Goal: Task Accomplishment & Management: Manage account settings

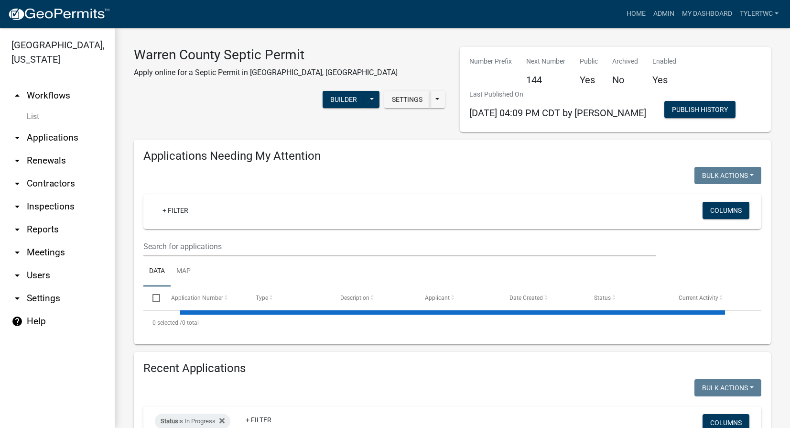
select select "2: 50"
select select "3: 100"
select select "2: 50"
select select "3: 100"
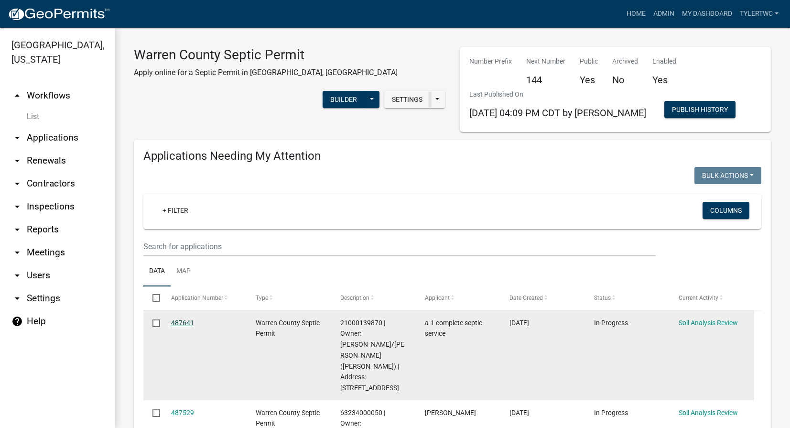
click at [181, 320] on link "487641" at bounding box center [182, 323] width 23 height 8
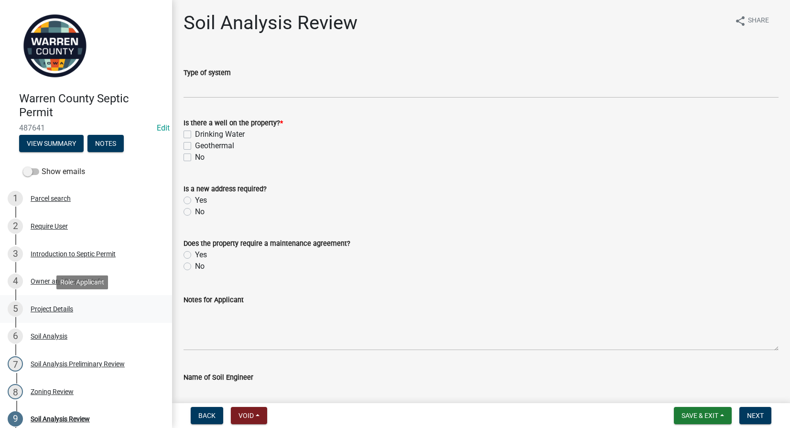
click at [48, 306] on div "Project Details" at bounding box center [52, 308] width 43 height 7
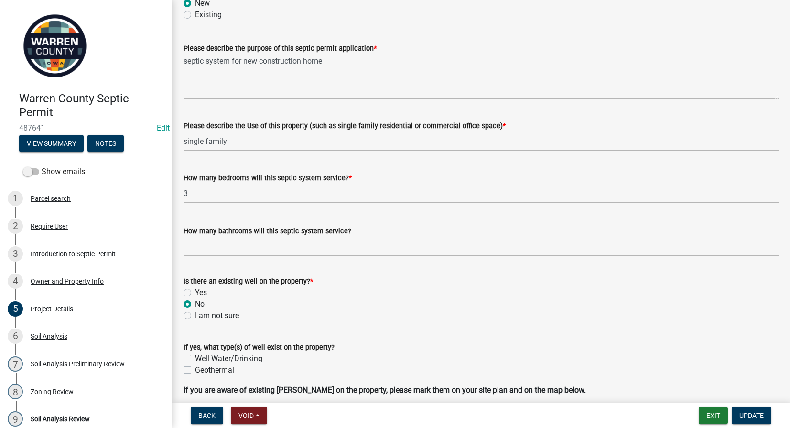
scroll to position [446, 0]
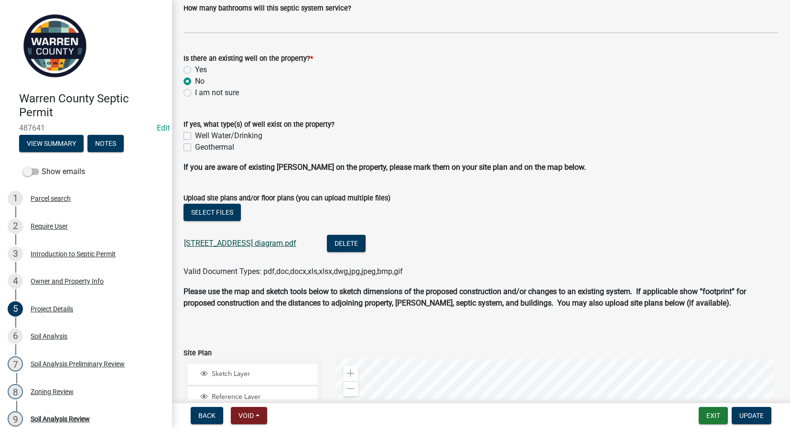
click at [254, 239] on link "24546 cleveland st diagram.pdf" at bounding box center [240, 242] width 112 height 9
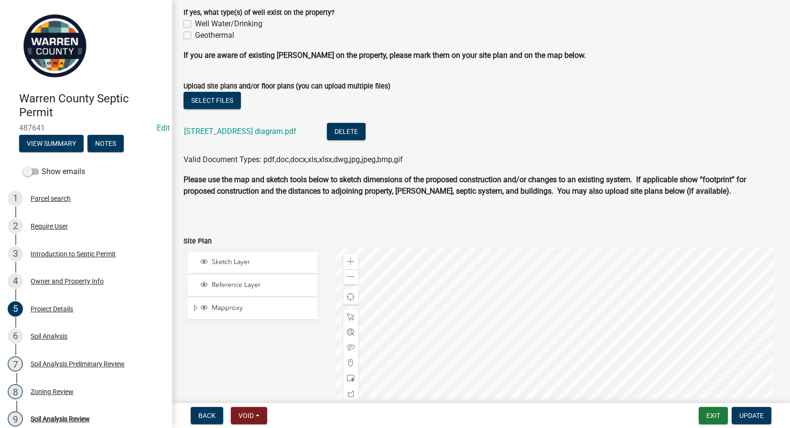
scroll to position [669, 0]
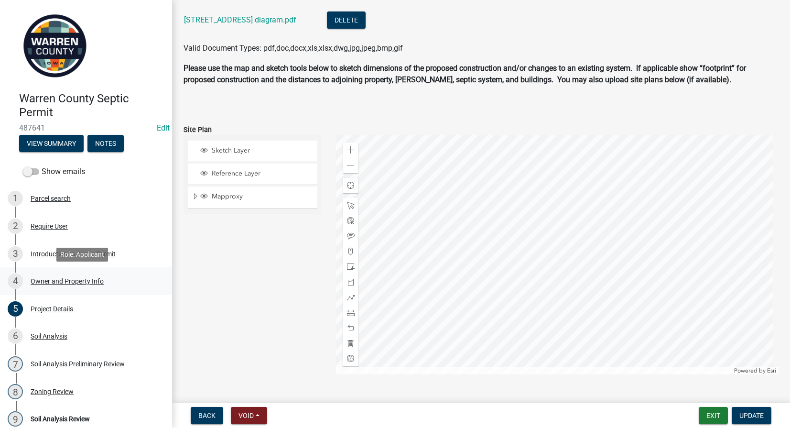
click at [76, 278] on div "Owner and Property Info" at bounding box center [67, 281] width 73 height 7
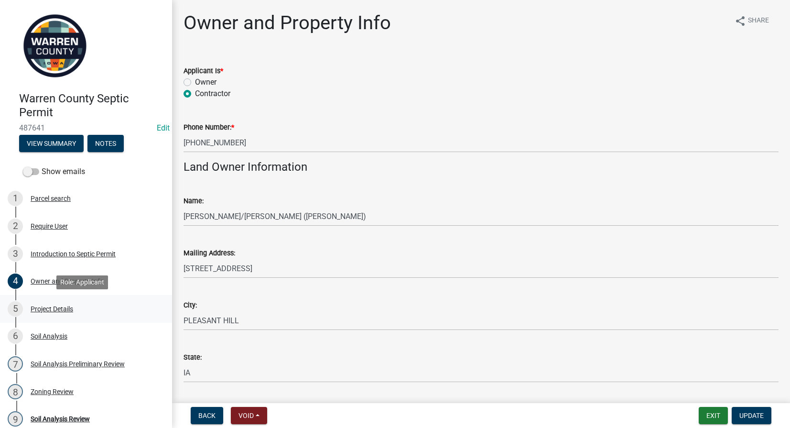
click at [40, 310] on div "Project Details" at bounding box center [52, 308] width 43 height 7
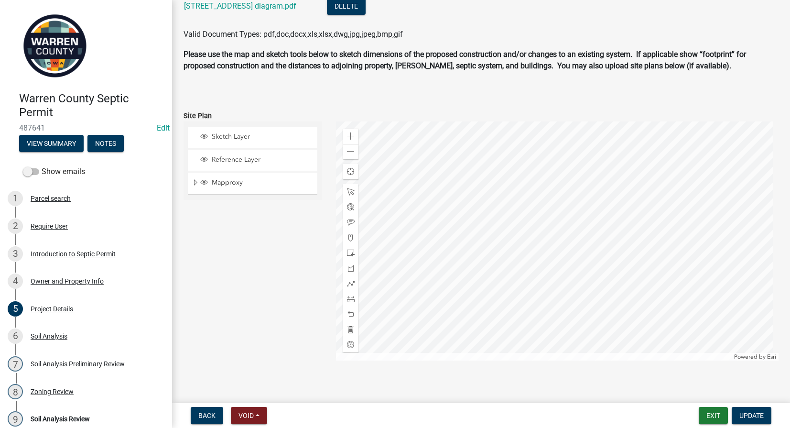
scroll to position [690, 0]
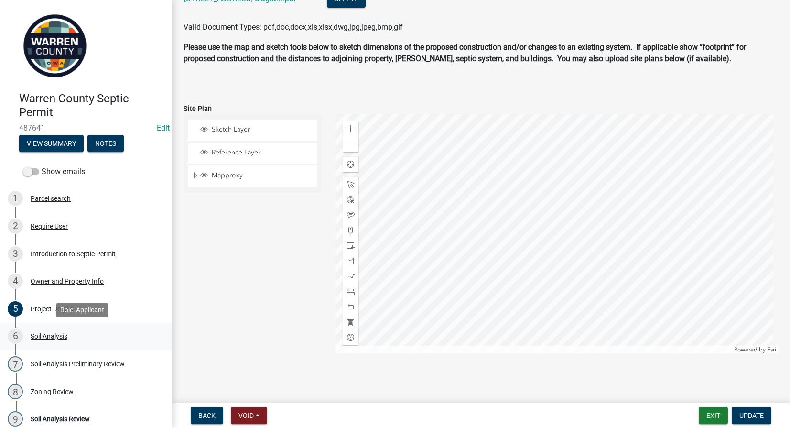
click at [50, 334] on div "Soil Analysis" at bounding box center [49, 335] width 37 height 7
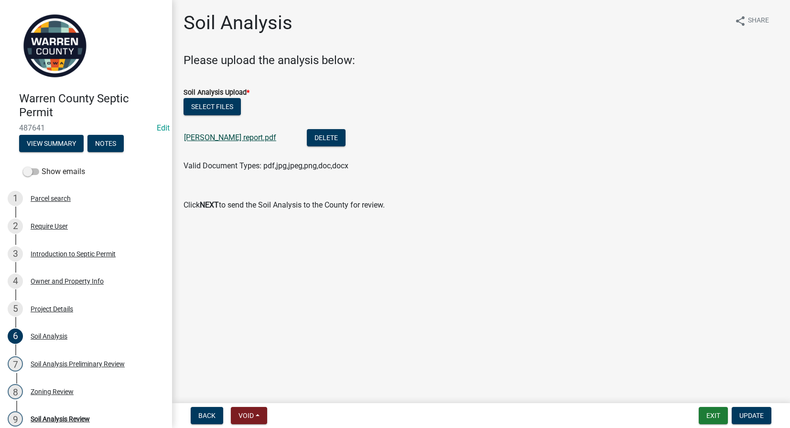
click at [209, 141] on link "bown report.pdf" at bounding box center [230, 137] width 92 height 9
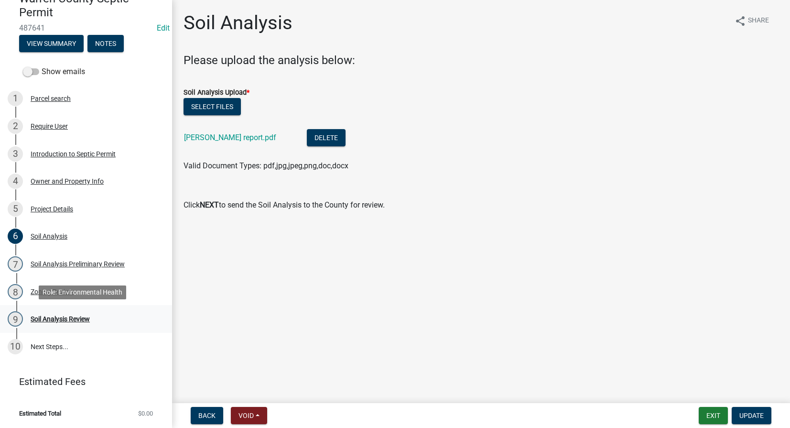
click at [66, 316] on div "Soil Analysis Review" at bounding box center [60, 318] width 59 height 7
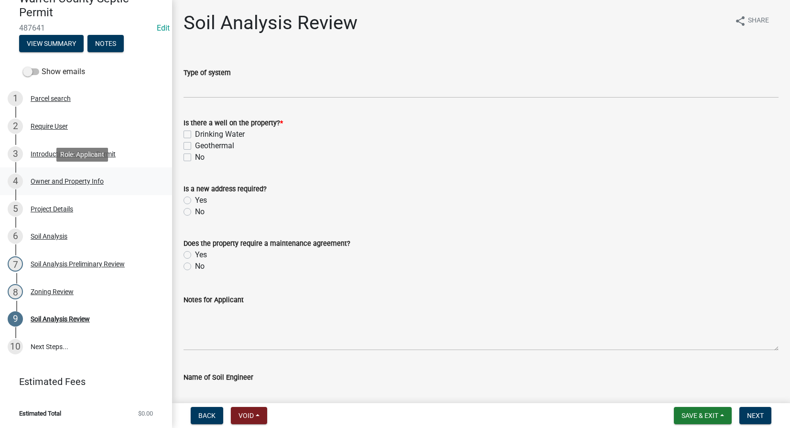
click at [52, 182] on div "Owner and Property Info" at bounding box center [67, 181] width 73 height 7
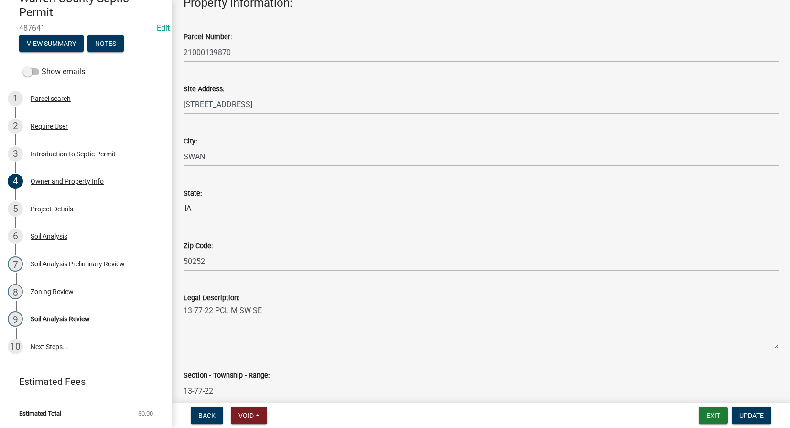
scroll to position [544, 0]
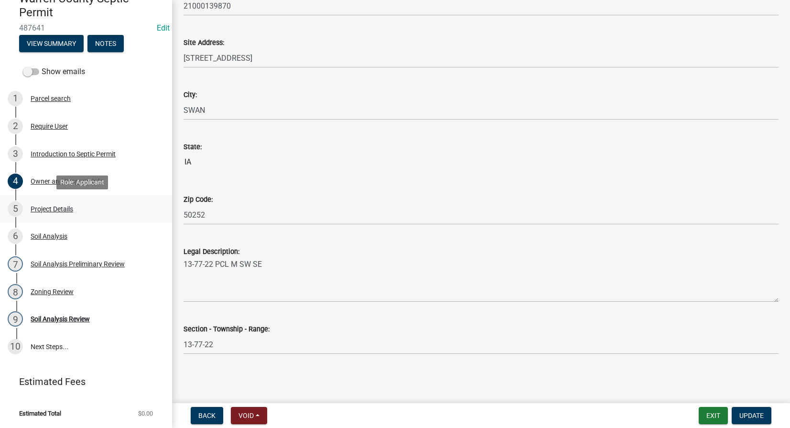
click at [51, 204] on div "5 Project Details" at bounding box center [82, 208] width 149 height 15
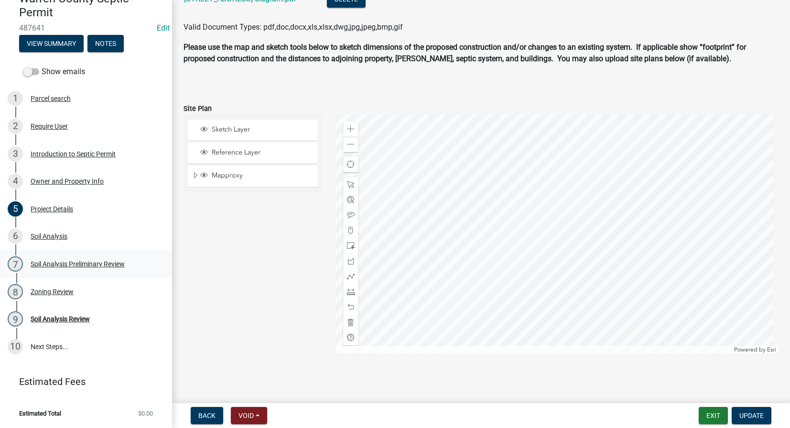
scroll to position [132, 0]
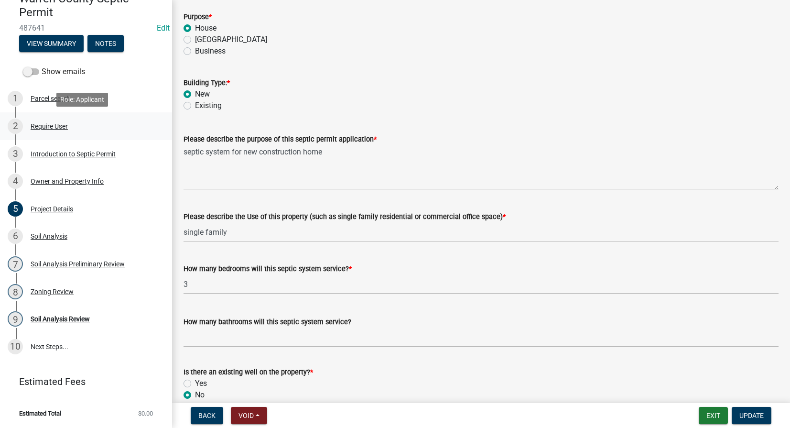
click at [49, 121] on div "2 Require User" at bounding box center [82, 125] width 149 height 15
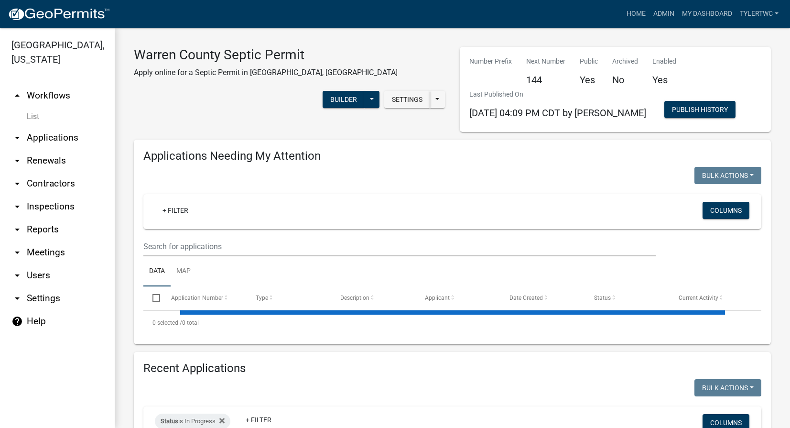
select select "2: 50"
select select "3: 100"
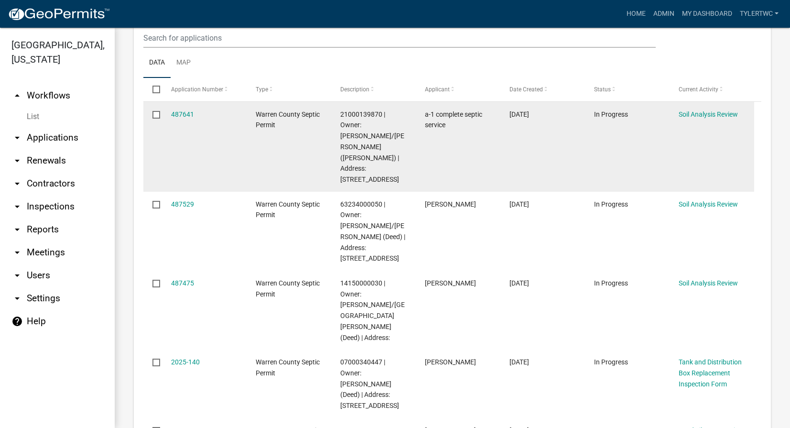
scroll to position [223, 0]
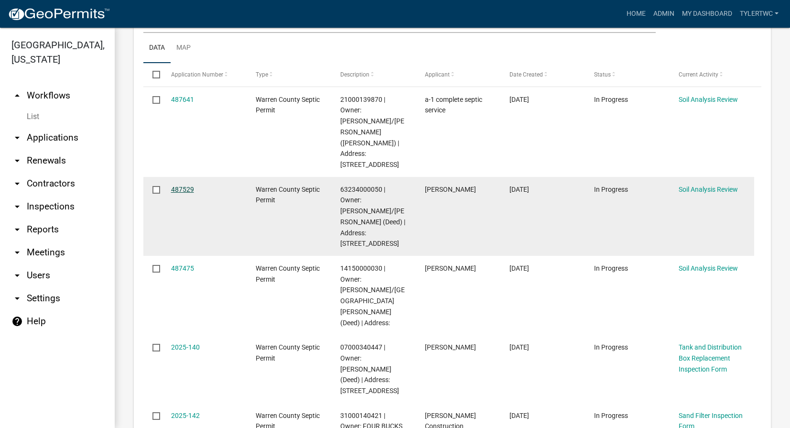
click at [189, 190] on link "487529" at bounding box center [182, 189] width 23 height 8
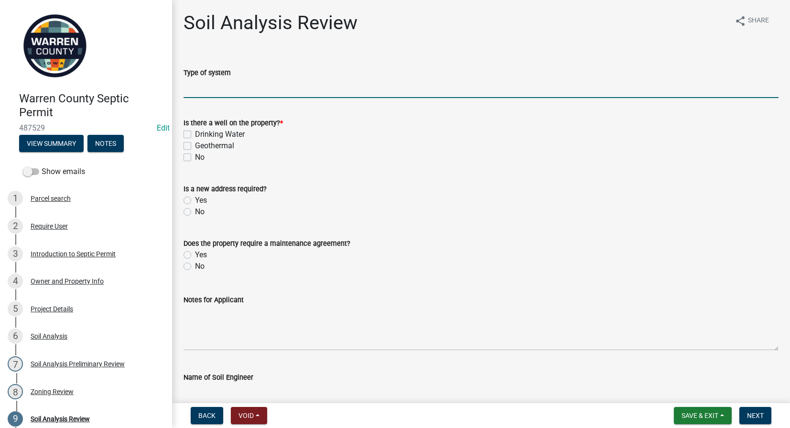
click at [215, 81] on input "Type of system" at bounding box center [480, 88] width 595 height 20
type input "At-Grade"
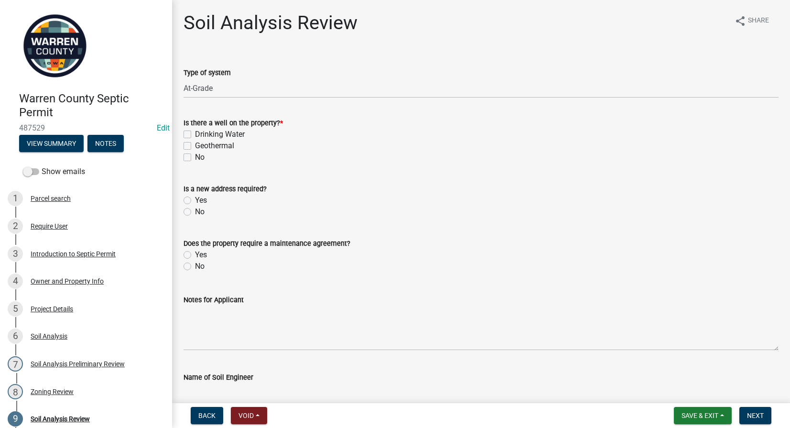
click at [195, 158] on label "No" at bounding box center [200, 156] width 10 height 11
click at [195, 158] on input "No" at bounding box center [198, 154] width 6 height 6
checkbox input "true"
checkbox input "false"
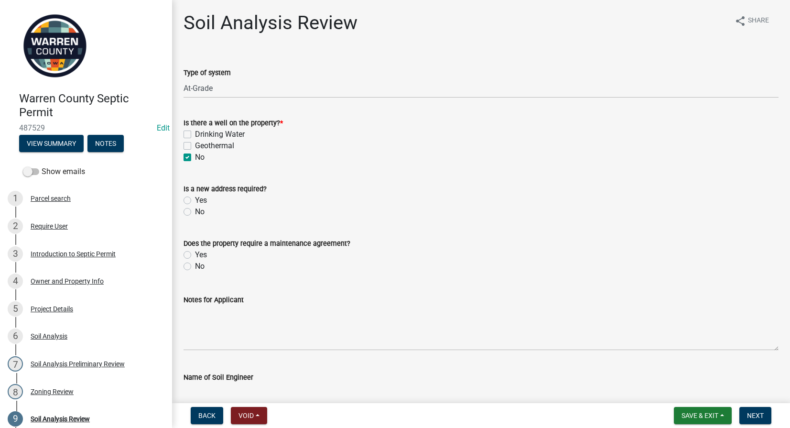
checkbox input "true"
drag, startPoint x: 187, startPoint y: 210, endPoint x: 184, endPoint y: 206, distance: 5.4
click at [195, 210] on label "No" at bounding box center [200, 211] width 10 height 11
click at [195, 210] on input "No" at bounding box center [198, 209] width 6 height 6
radio input "true"
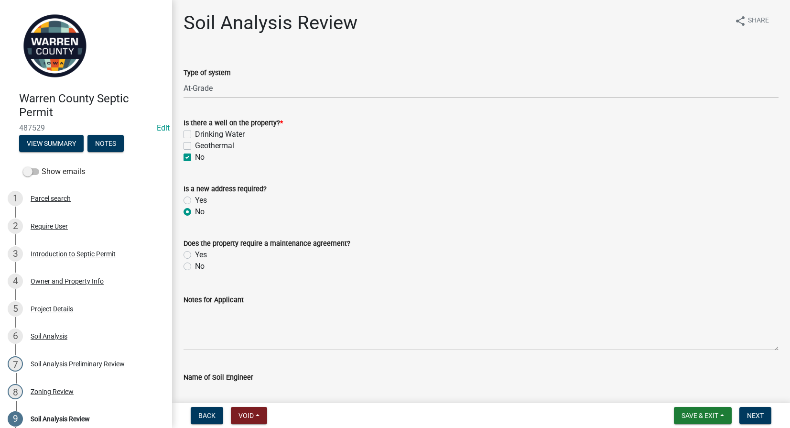
click at [195, 265] on label "No" at bounding box center [200, 265] width 10 height 11
click at [195, 265] on input "No" at bounding box center [198, 263] width 6 height 6
radio input "true"
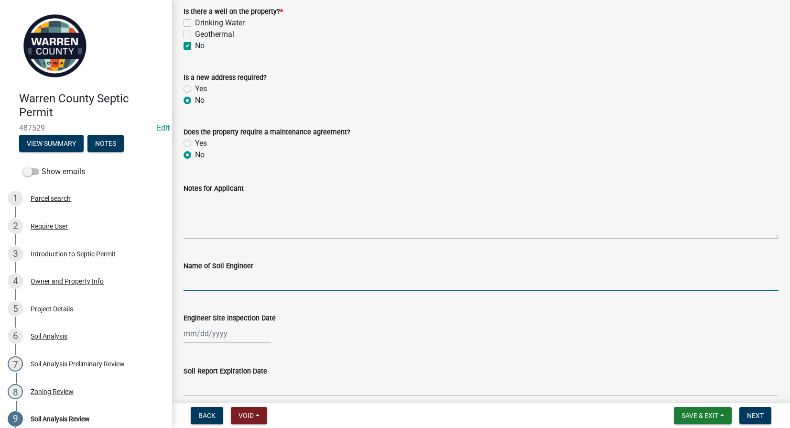
click at [201, 280] on input "Name of Soil Engineer" at bounding box center [480, 281] width 595 height 20
type input "[PERSON_NAME]"
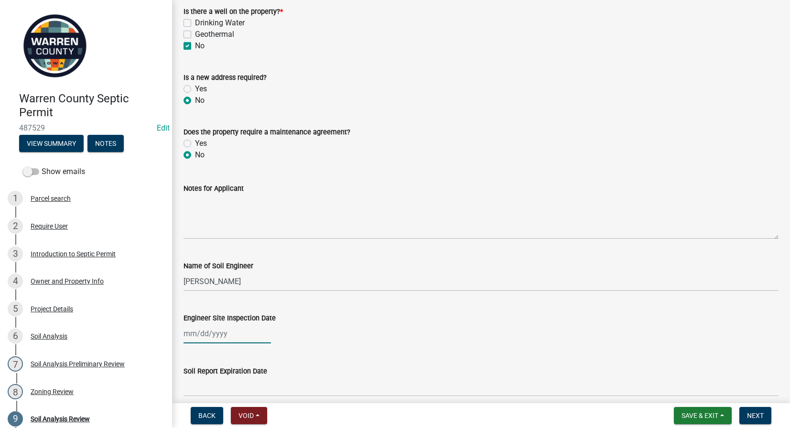
click at [196, 338] on div at bounding box center [226, 333] width 87 height 20
select select "10"
select select "2025"
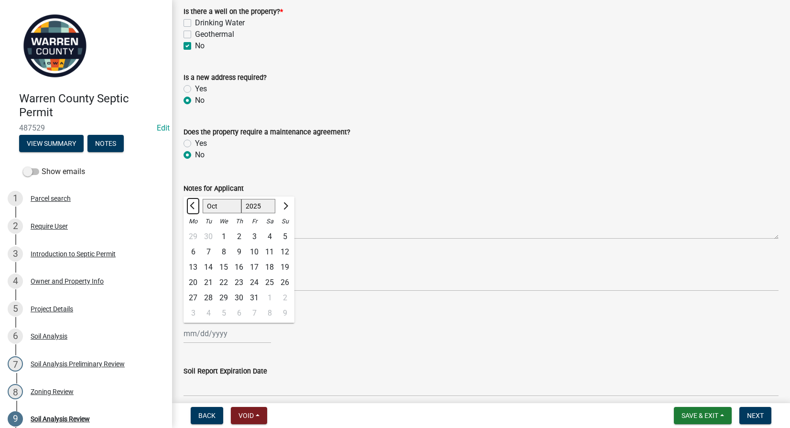
click at [191, 202] on button "Previous month" at bounding box center [192, 205] width 11 height 15
select select "8"
click at [252, 234] on div "1" at bounding box center [253, 236] width 15 height 15
type input "08/01/2025"
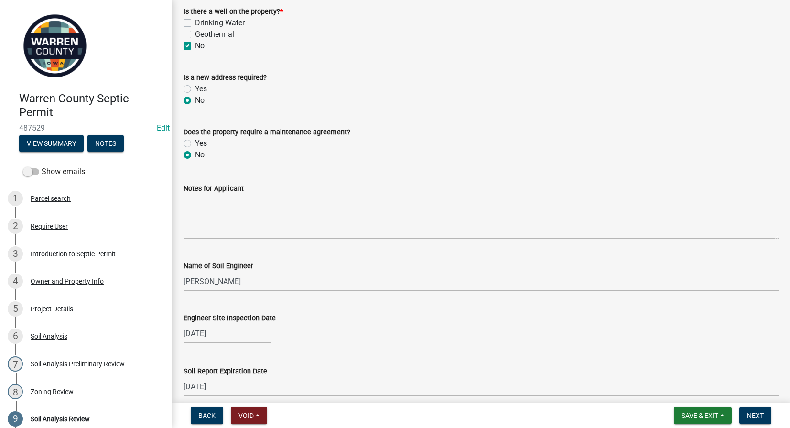
scroll to position [223, 0]
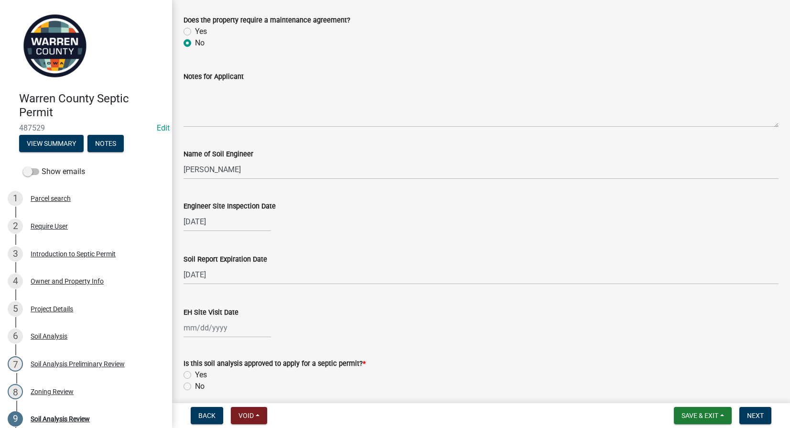
click at [210, 329] on div at bounding box center [226, 328] width 87 height 20
select select "10"
select select "2025"
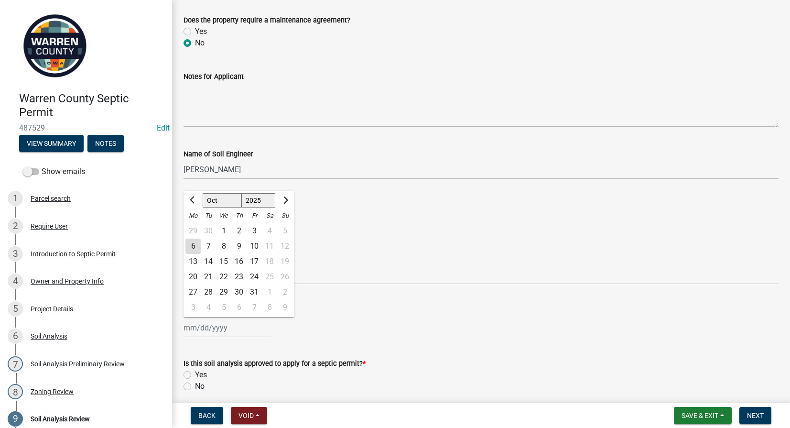
click at [192, 246] on div "6" at bounding box center [192, 245] width 15 height 15
type input "[DATE]"
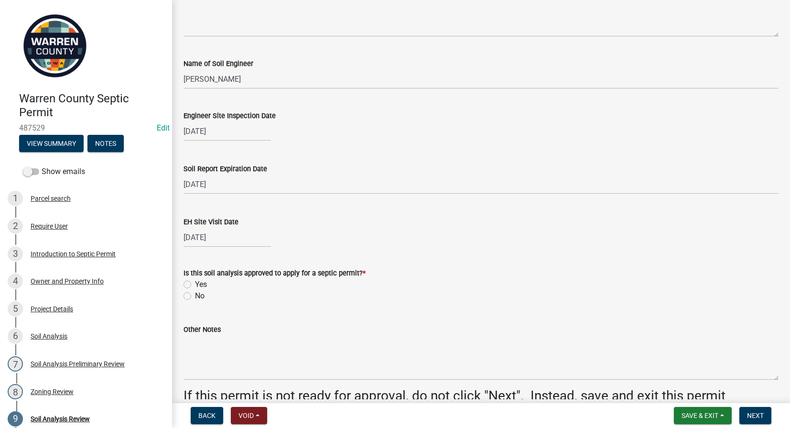
scroll to position [334, 0]
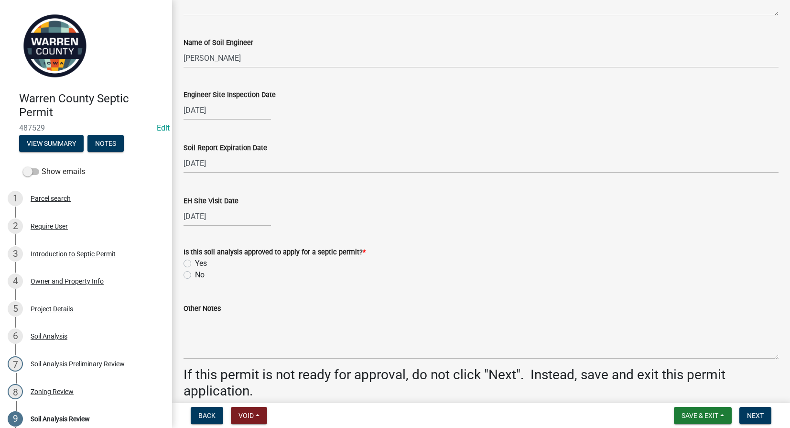
click at [195, 262] on label "Yes" at bounding box center [201, 262] width 12 height 11
click at [195, 262] on input "Yes" at bounding box center [198, 260] width 6 height 6
radio input "true"
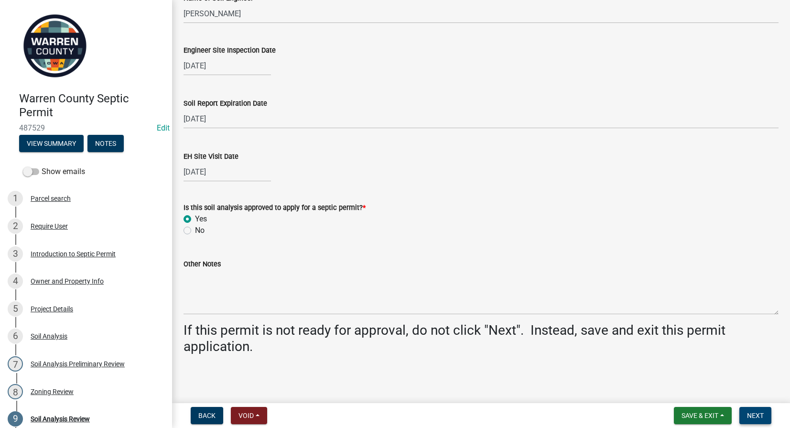
click at [752, 412] on span "Next" at bounding box center [755, 415] width 17 height 8
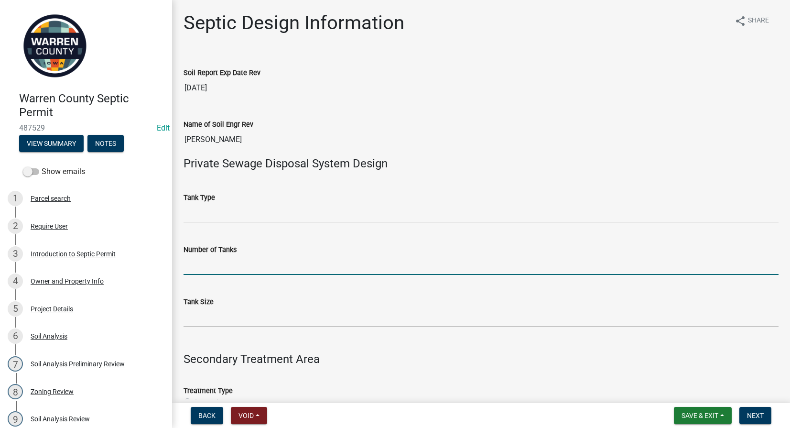
drag, startPoint x: 214, startPoint y: 269, endPoint x: 214, endPoint y: 265, distance: 4.9
click at [214, 269] on input "Number of Tanks" at bounding box center [480, 265] width 595 height 20
type input "1"
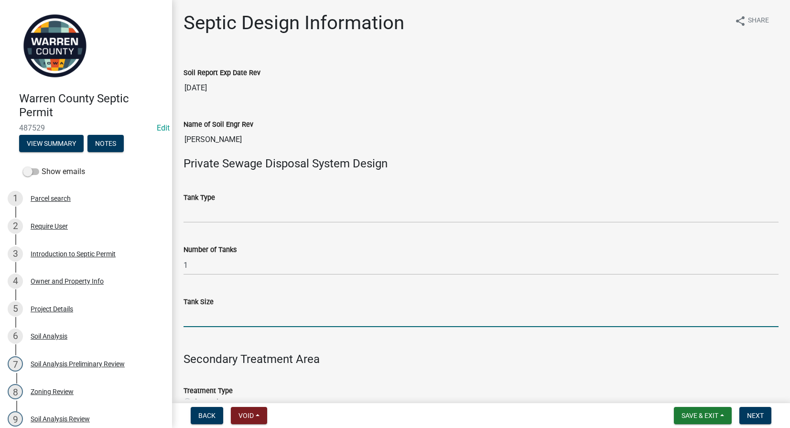
click at [193, 321] on input "Tank Size" at bounding box center [480, 317] width 595 height 20
type input "1500"
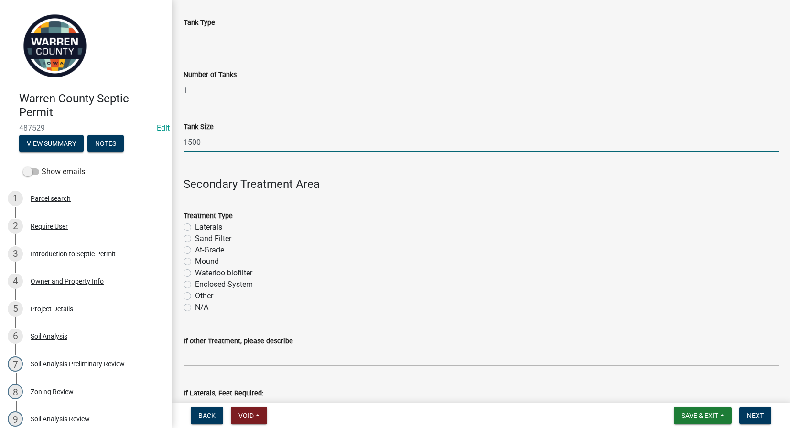
scroll to position [223, 0]
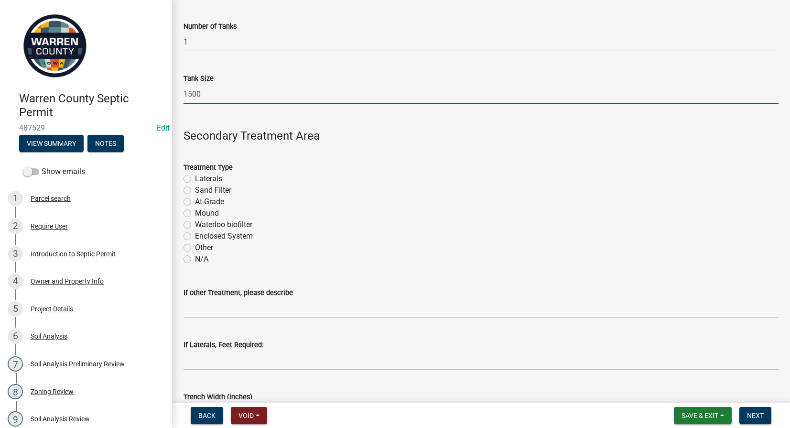
click at [195, 201] on label "At-Grade" at bounding box center [209, 201] width 29 height 11
click at [195, 201] on input "At-Grade" at bounding box center [198, 199] width 6 height 6
radio input "true"
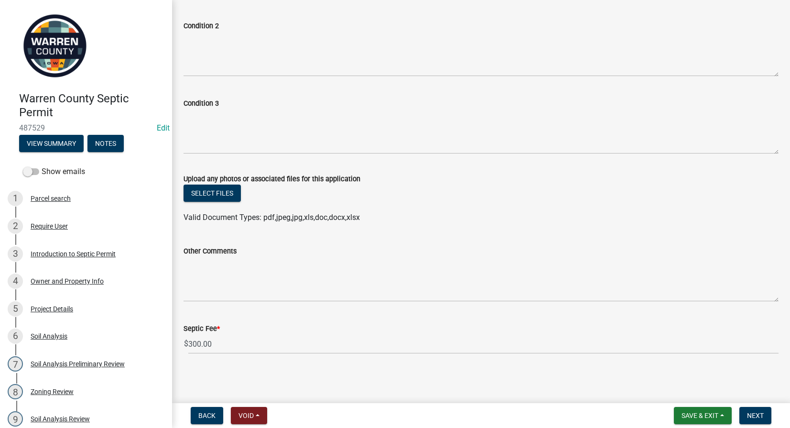
scroll to position [791, 0]
click at [751, 411] on span "Next" at bounding box center [755, 415] width 17 height 8
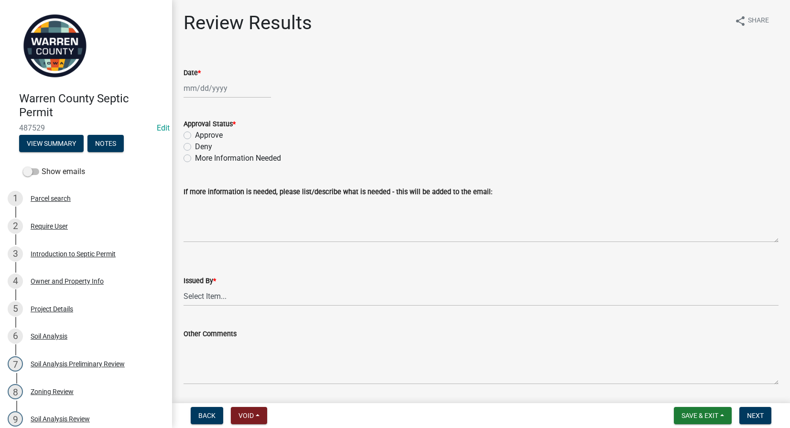
click at [201, 87] on div at bounding box center [226, 88] width 87 height 20
select select "10"
select select "2025"
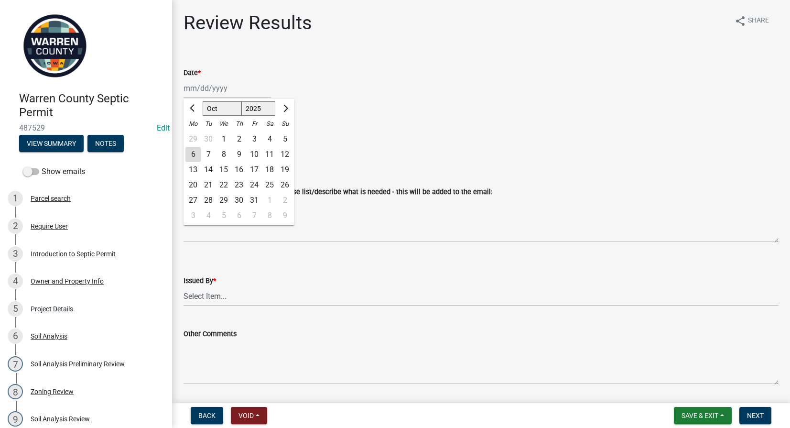
click at [193, 154] on div "6" at bounding box center [192, 154] width 15 height 15
type input "[DATE]"
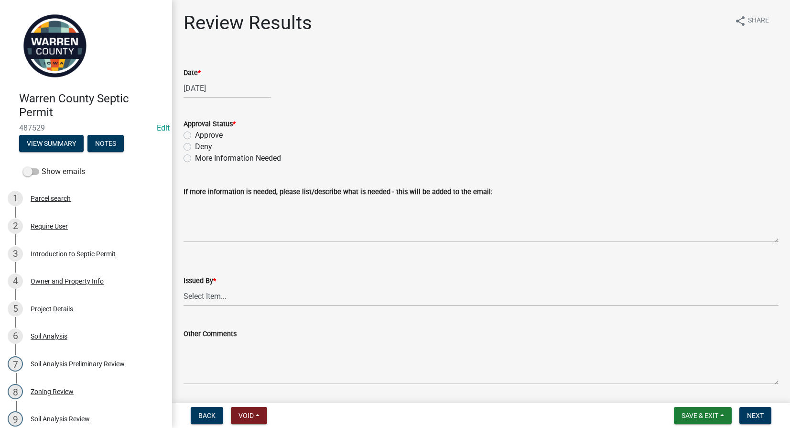
click at [195, 134] on label "Approve" at bounding box center [209, 134] width 28 height 11
click at [195, 134] on input "Approve" at bounding box center [198, 132] width 6 height 6
radio input "true"
click at [203, 302] on select "Select Item... Tyler Till Jeff Hines" at bounding box center [480, 296] width 595 height 20
click at [183, 286] on select "Select Item... Tyler Till Jeff Hines" at bounding box center [480, 296] width 595 height 20
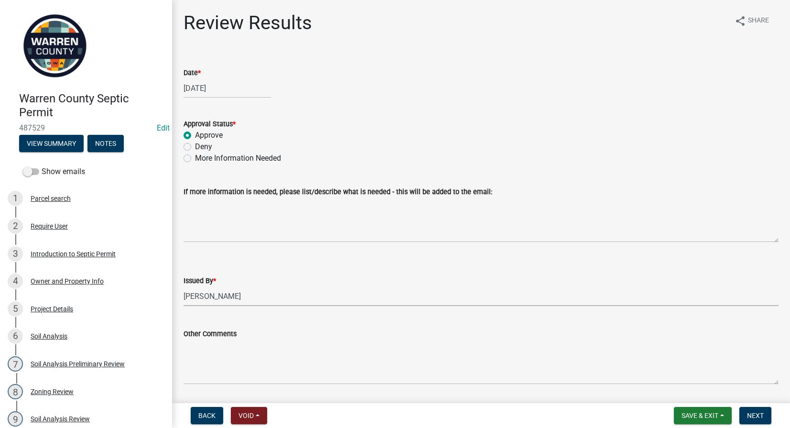
select select "2f6c2d72-ab04-4add-87ae-7a9750ff19b9"
click at [764, 416] on button "Next" at bounding box center [755, 415] width 32 height 17
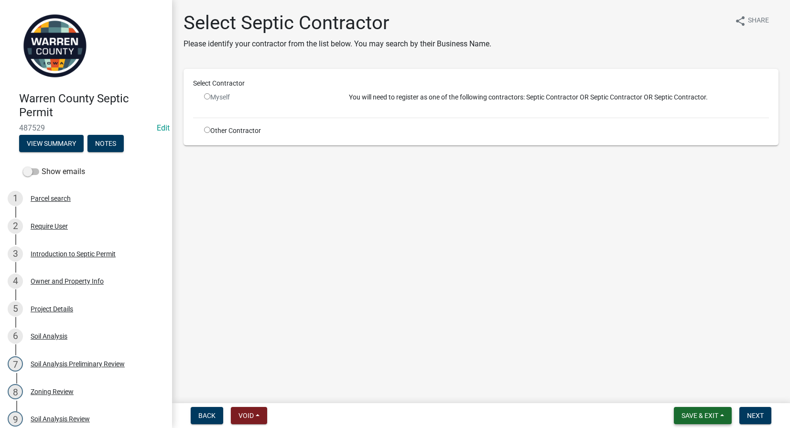
click at [706, 410] on button "Save & Exit" at bounding box center [703, 415] width 58 height 17
click at [691, 390] on button "Save & Exit" at bounding box center [693, 390] width 76 height 23
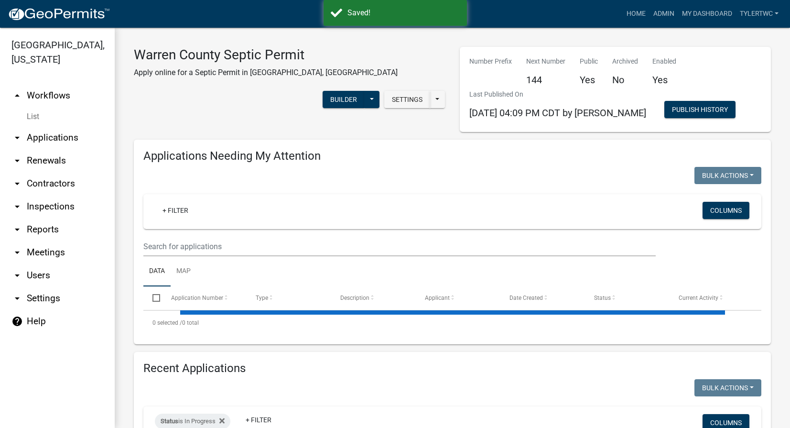
select select "2: 50"
select select "3: 100"
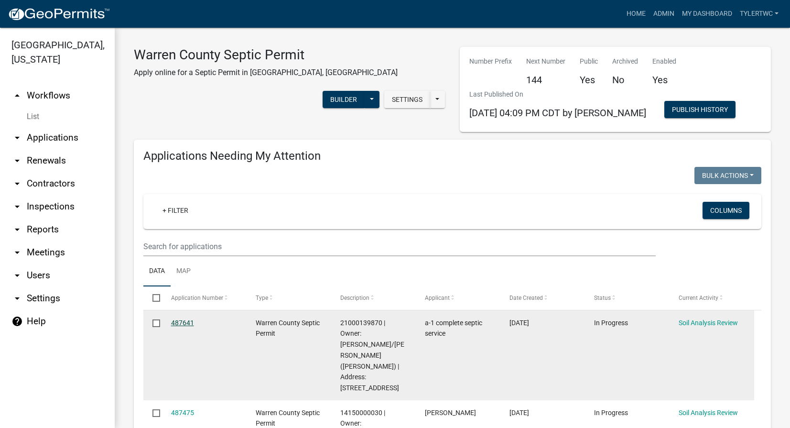
click at [189, 323] on link "487641" at bounding box center [182, 323] width 23 height 8
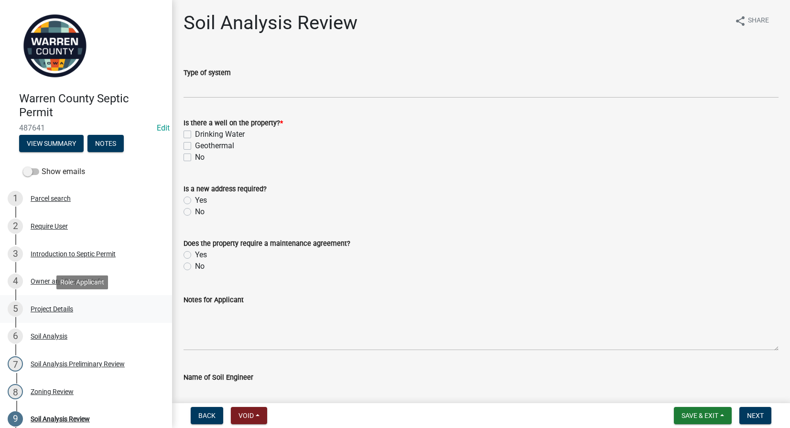
click at [47, 304] on div "5 Project Details" at bounding box center [82, 308] width 149 height 15
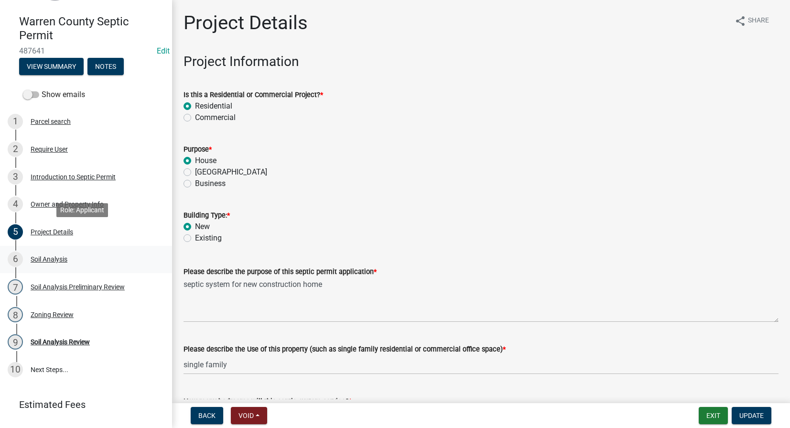
scroll to position [100, 0]
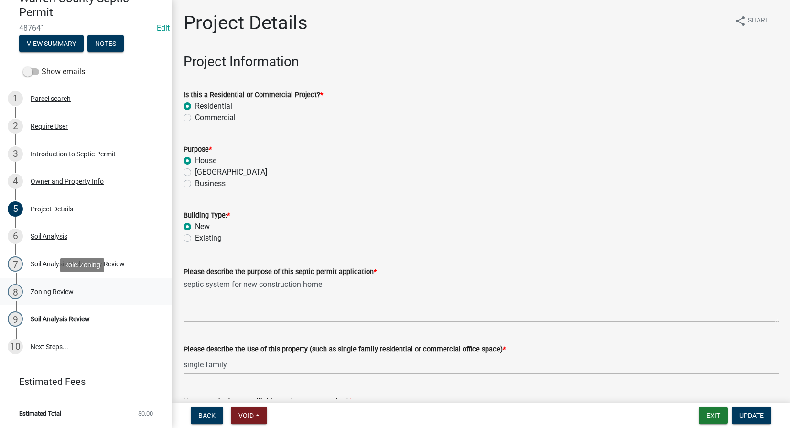
click at [53, 289] on div "Zoning Review" at bounding box center [52, 291] width 43 height 7
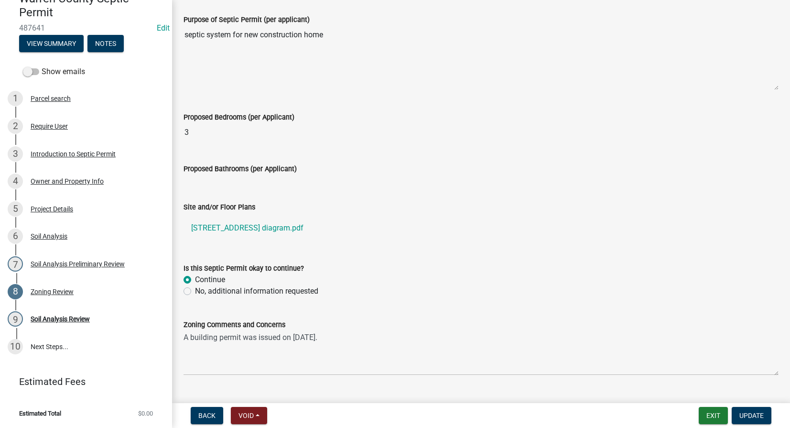
scroll to position [311, 0]
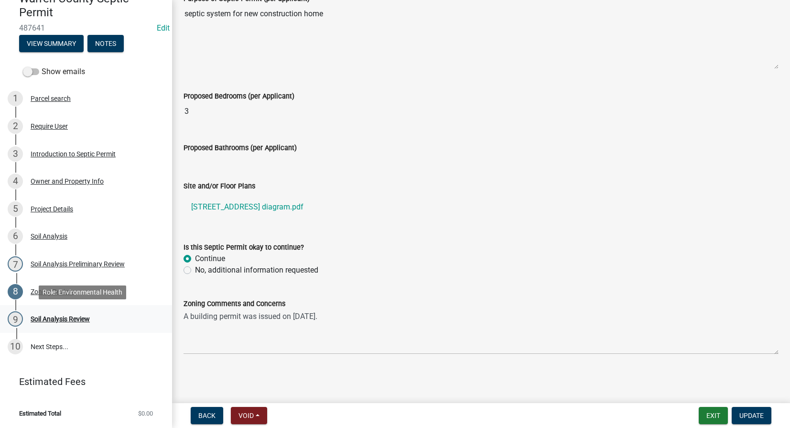
click at [54, 317] on div "Soil Analysis Review" at bounding box center [60, 318] width 59 height 7
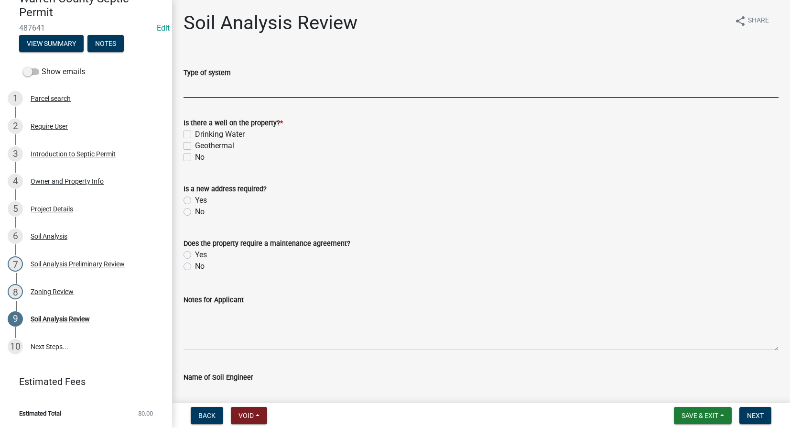
click at [208, 92] on input "Type of system" at bounding box center [480, 88] width 595 height 20
type input "Enclosed System"
click at [195, 156] on label "No" at bounding box center [200, 156] width 10 height 11
click at [195, 156] on input "No" at bounding box center [198, 154] width 6 height 6
checkbox input "true"
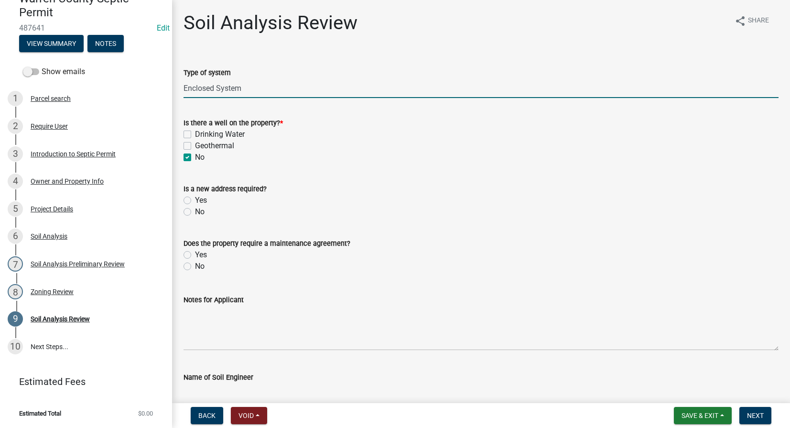
checkbox input "false"
checkbox input "true"
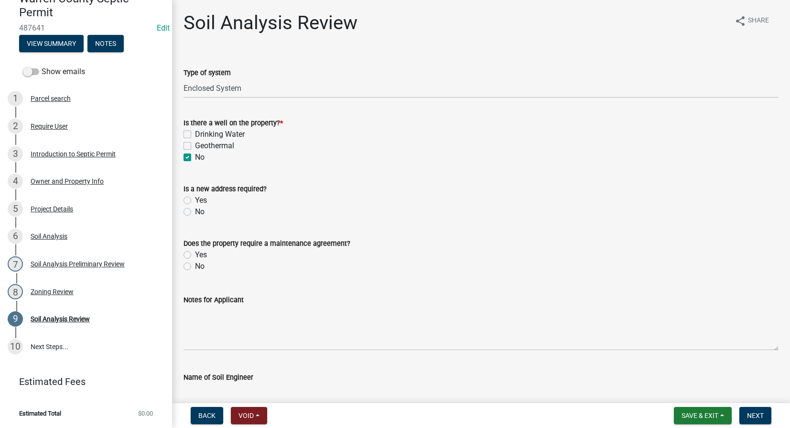
click at [195, 212] on label "No" at bounding box center [200, 211] width 10 height 11
click at [195, 212] on input "No" at bounding box center [198, 209] width 6 height 6
radio input "true"
click at [186, 249] on div "Yes" at bounding box center [480, 254] width 595 height 11
click at [195, 256] on label "Yes" at bounding box center [201, 254] width 12 height 11
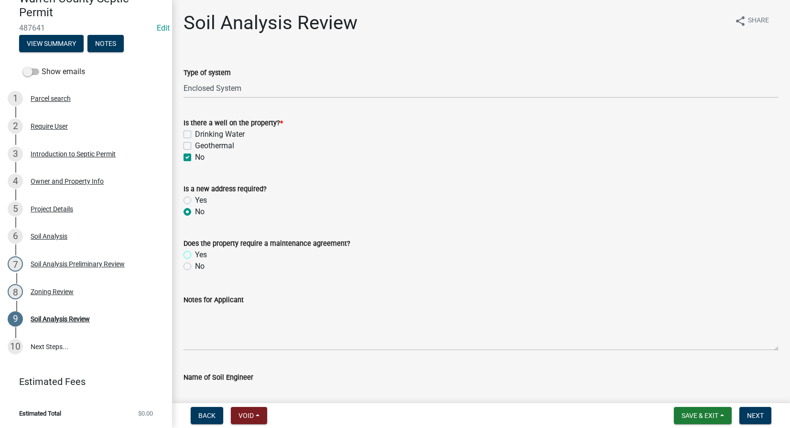
click at [195, 255] on input "Yes" at bounding box center [198, 252] width 6 height 6
radio input "true"
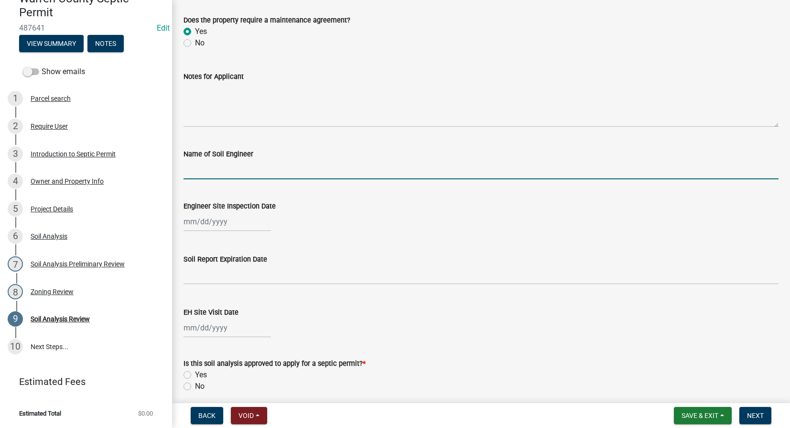
click at [225, 172] on input "Name of Soil Engineer" at bounding box center [480, 170] width 595 height 20
type input "Jason Kruse"
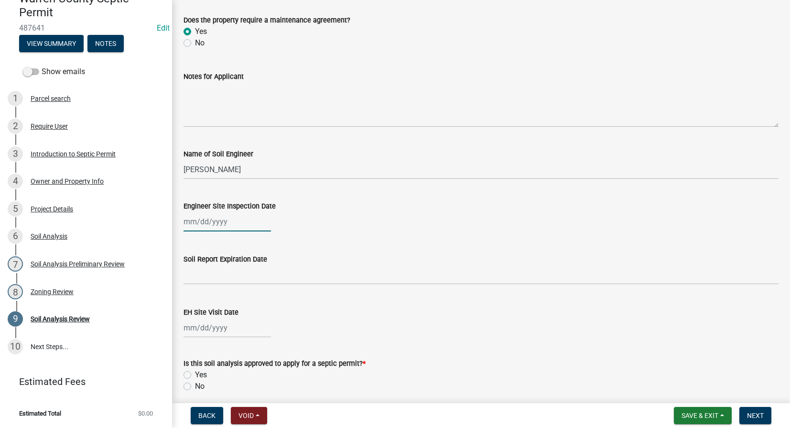
click at [210, 218] on div at bounding box center [226, 222] width 87 height 20
select select "10"
select select "2025"
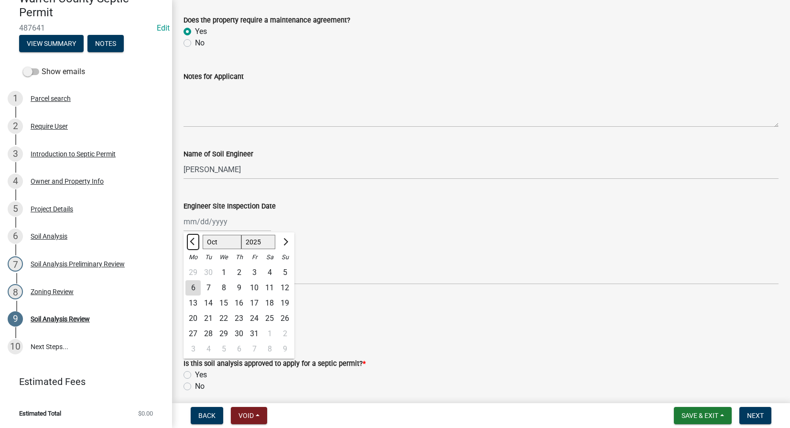
click at [193, 241] on span "Previous month" at bounding box center [193, 241] width 7 height 7
select select "9"
click at [207, 317] on div "23" at bounding box center [208, 318] width 15 height 15
type input "[DATE]"
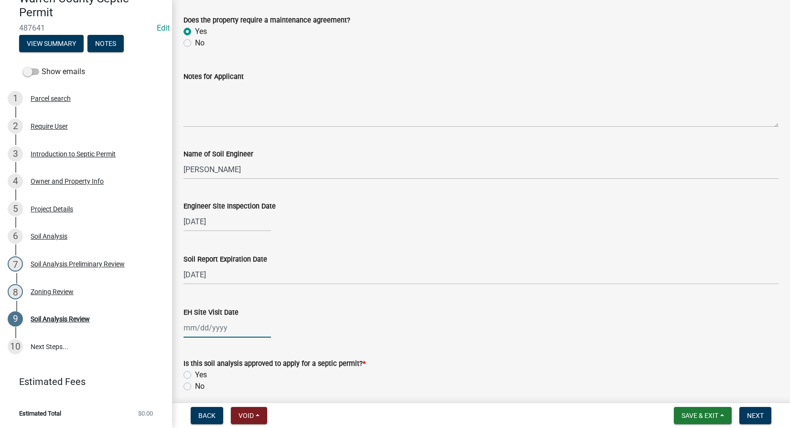
click at [202, 328] on div at bounding box center [226, 328] width 87 height 20
select select "10"
select select "2025"
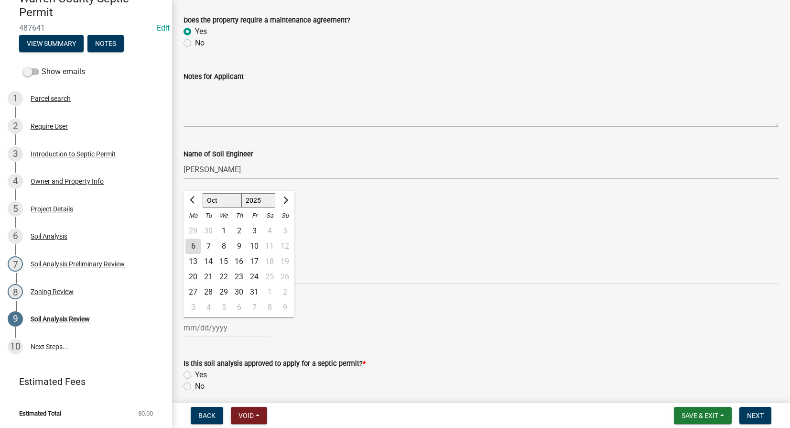
click at [190, 244] on div "6" at bounding box center [192, 245] width 15 height 15
type input "[DATE]"
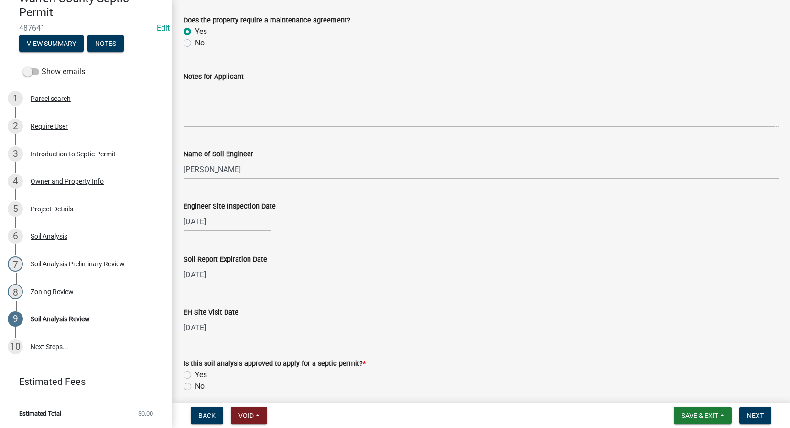
scroll to position [334, 0]
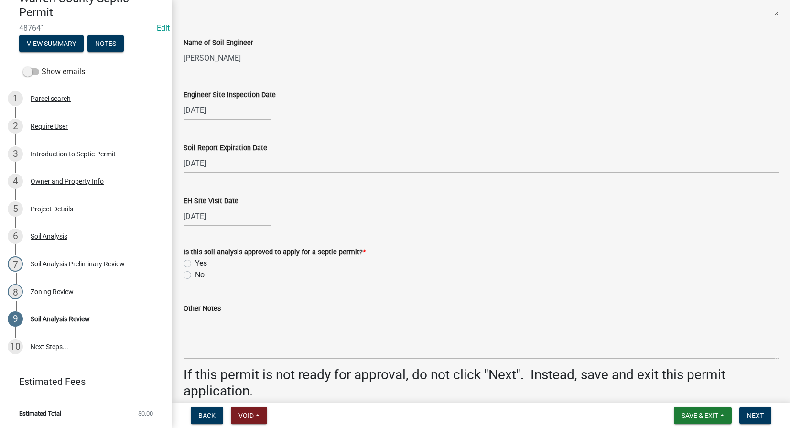
click at [195, 262] on label "Yes" at bounding box center [201, 262] width 12 height 11
click at [195, 262] on input "Yes" at bounding box center [198, 260] width 6 height 6
radio input "true"
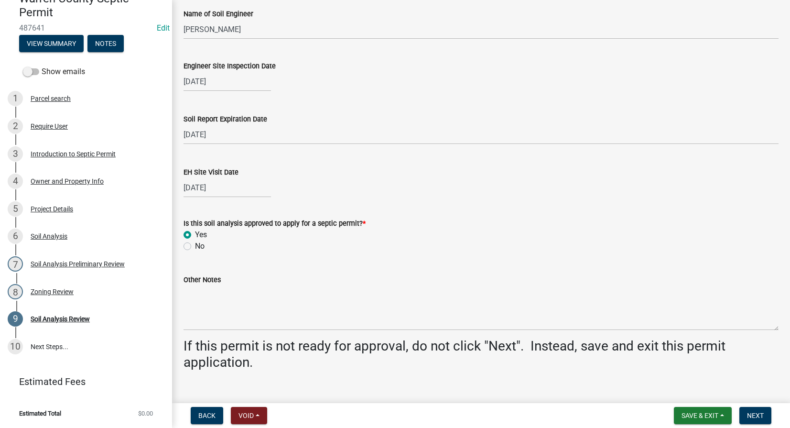
scroll to position [379, 0]
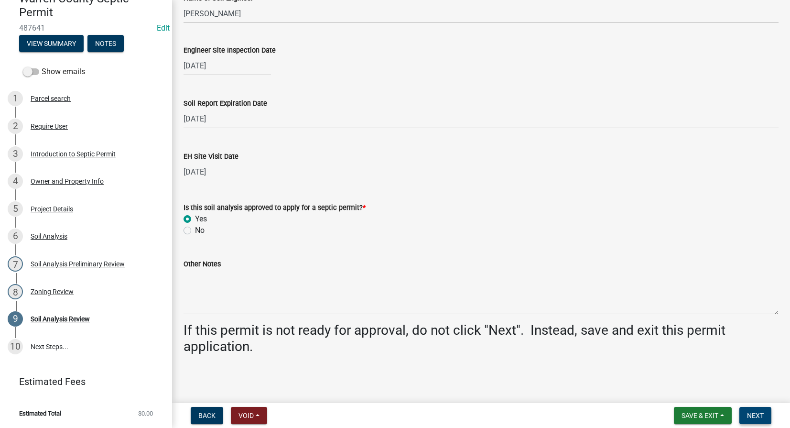
click at [750, 412] on span "Next" at bounding box center [755, 415] width 17 height 8
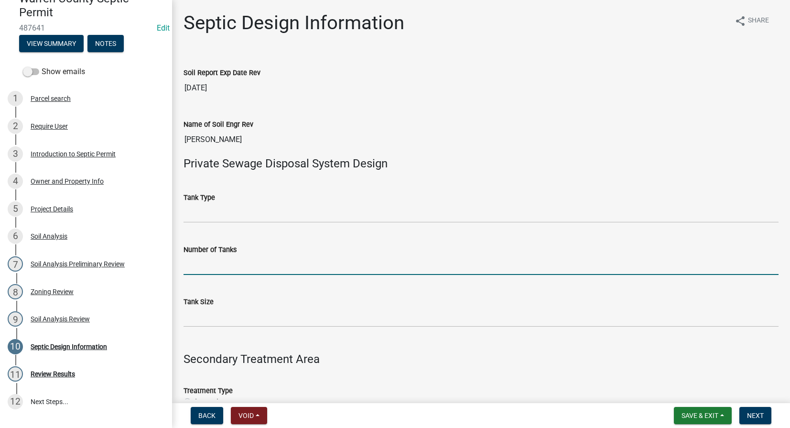
click at [210, 265] on input "Number of Tanks" at bounding box center [480, 265] width 595 height 20
type input "1"
click at [189, 323] on input "Tank Size" at bounding box center [480, 317] width 595 height 20
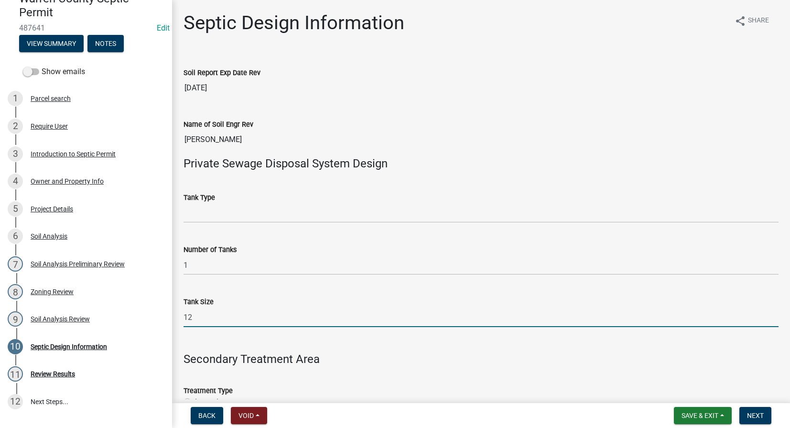
type input "1250"
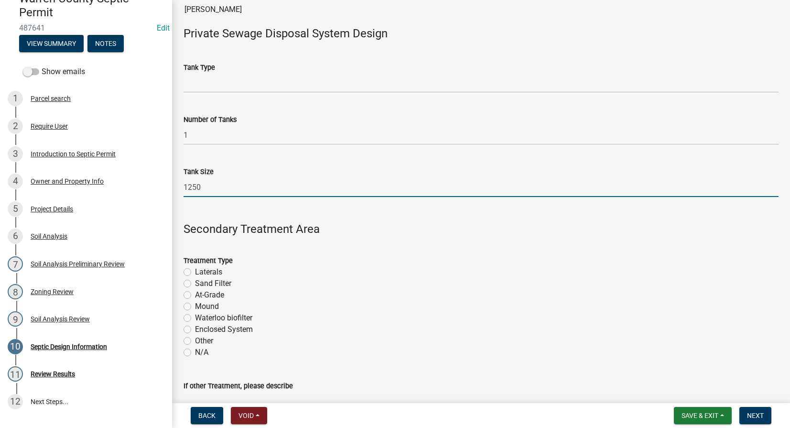
scroll to position [223, 0]
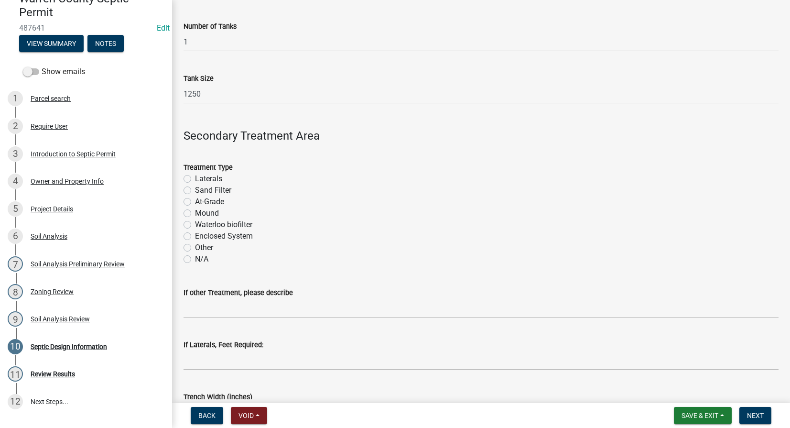
drag, startPoint x: 186, startPoint y: 235, endPoint x: 217, endPoint y: 240, distance: 32.0
click at [195, 235] on label "Enclosed System" at bounding box center [224, 235] width 58 height 11
click at [195, 235] on input "Enclosed System" at bounding box center [198, 233] width 6 height 6
radio input "true"
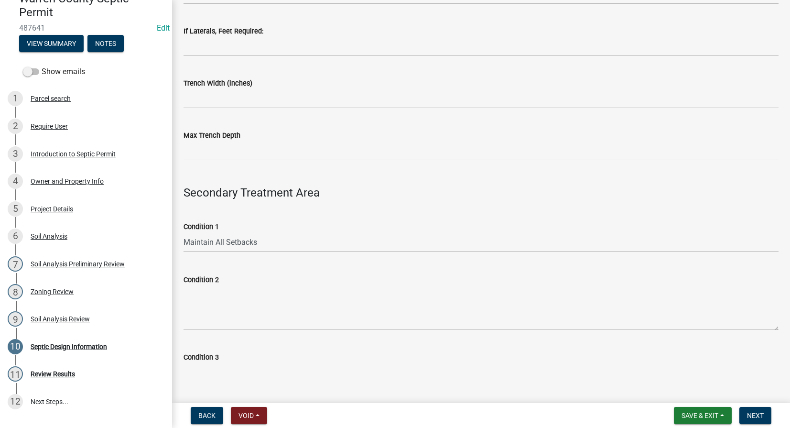
scroll to position [557, 0]
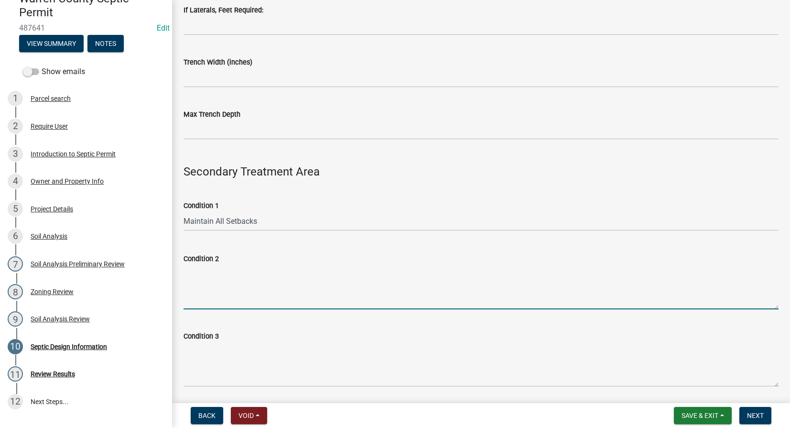
click at [229, 295] on textarea "Condition 2" at bounding box center [480, 286] width 595 height 45
click at [185, 269] on textarea "Maintenance agreement required prior to installation." at bounding box center [480, 286] width 595 height 45
click at [346, 274] on textarea "Annual maintenance agreement required prior to installation." at bounding box center [480, 286] width 595 height 45
click at [423, 281] on textarea "Annual maintenance agreement required prior to installation." at bounding box center [480, 286] width 595 height 45
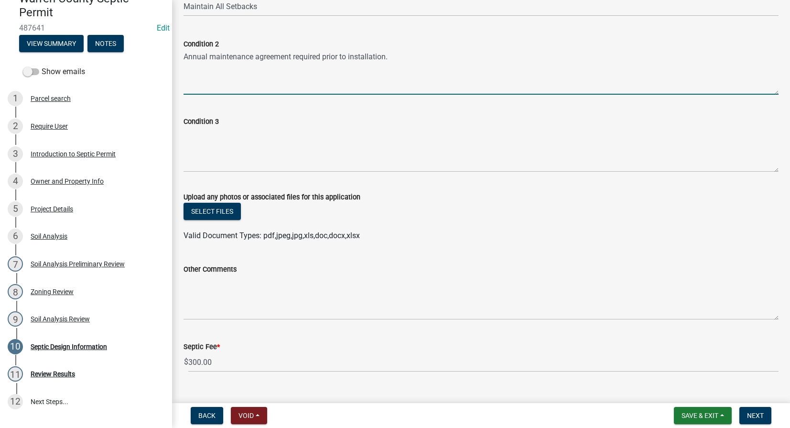
scroll to position [780, 0]
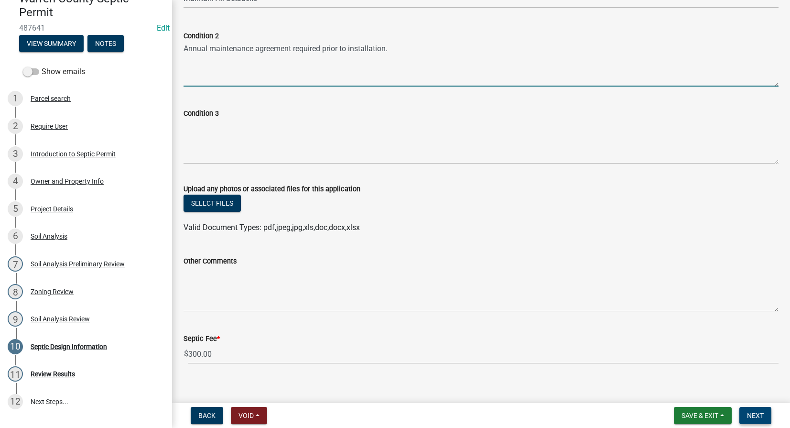
type textarea "Annual maintenance agreement required prior to installation."
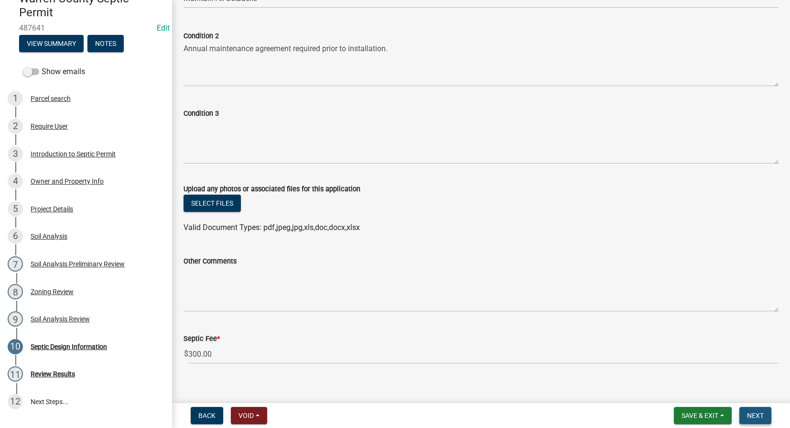
click at [753, 415] on span "Next" at bounding box center [755, 415] width 17 height 8
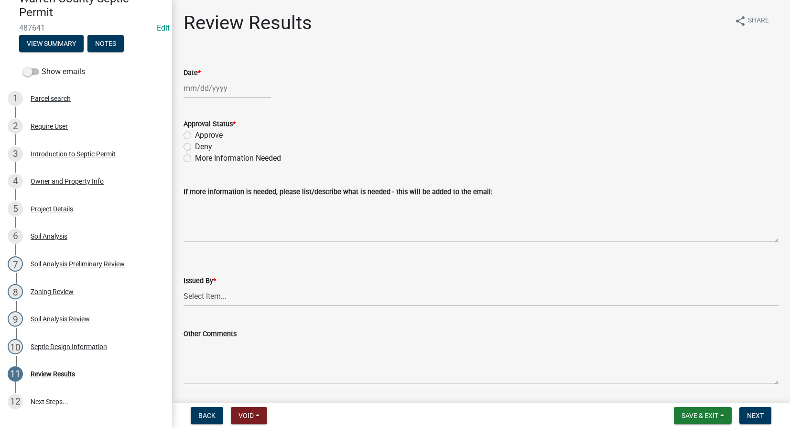
select select "10"
select select "2025"
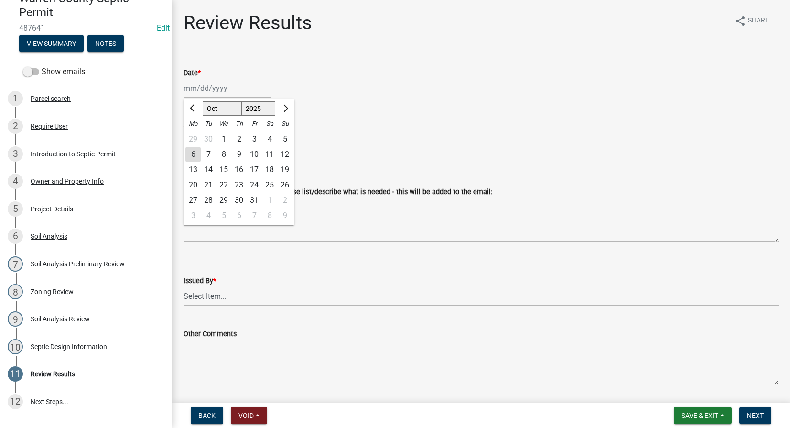
click at [205, 92] on div "[PERSON_NAME] Feb Mar Apr [PERSON_NAME][DATE] Oct Nov [DATE] 1526 1527 1528 152…" at bounding box center [226, 88] width 87 height 20
click at [192, 154] on div "6" at bounding box center [192, 154] width 15 height 15
type input "[DATE]"
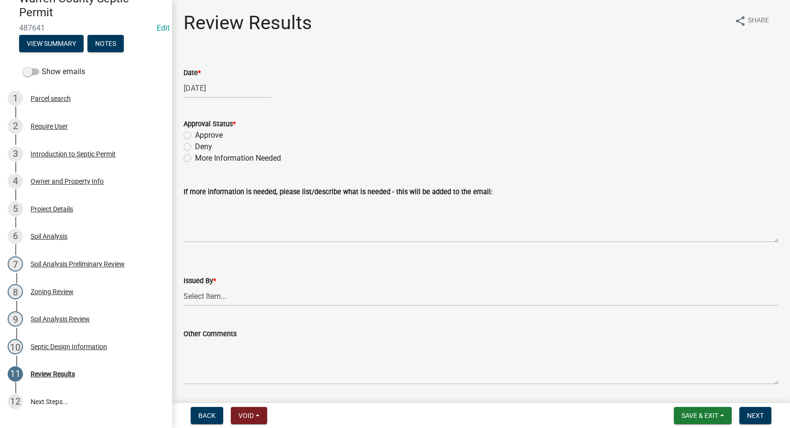
click at [195, 135] on label "Approve" at bounding box center [209, 134] width 28 height 11
click at [195, 135] on input "Approve" at bounding box center [198, 132] width 6 height 6
radio input "true"
click at [196, 300] on select "Select Item... Tyler Till Jeff Hines" at bounding box center [480, 296] width 595 height 20
click at [198, 295] on select "Select Item... Tyler Till Jeff Hines" at bounding box center [480, 296] width 595 height 20
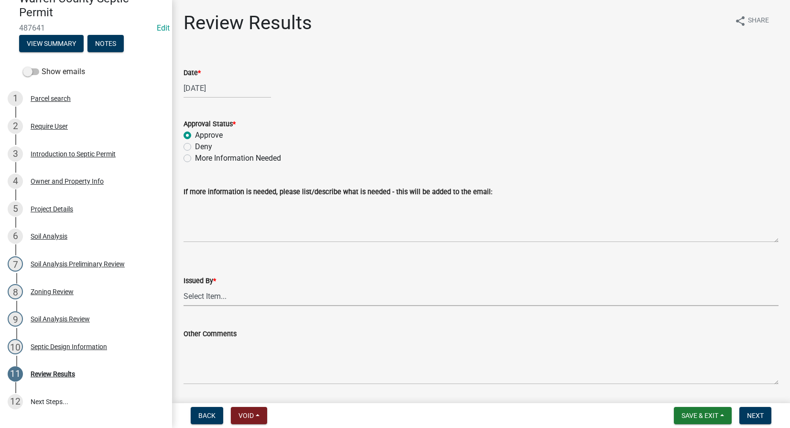
drag, startPoint x: 214, startPoint y: 294, endPoint x: 214, endPoint y: 305, distance: 11.5
click at [214, 294] on select "Select Item... Tyler Till Jeff Hines" at bounding box center [480, 296] width 595 height 20
click at [183, 286] on select "Select Item... Tyler Till Jeff Hines" at bounding box center [480, 296] width 595 height 20
select select "2f6c2d72-ab04-4add-87ae-7a9750ff19b9"
click at [749, 416] on span "Next" at bounding box center [755, 415] width 17 height 8
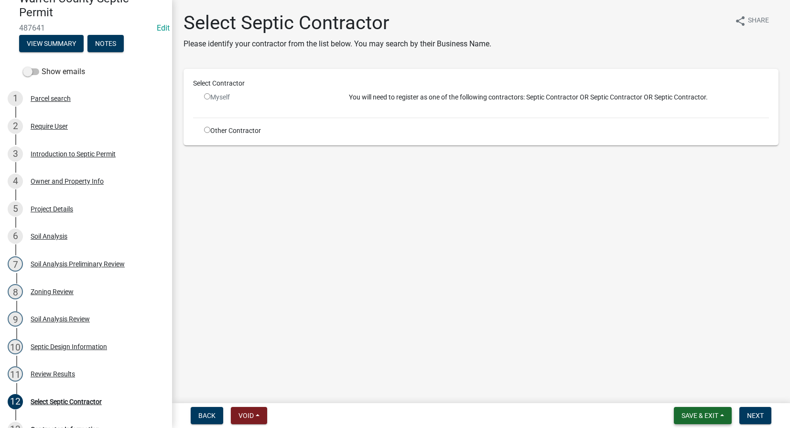
click at [707, 418] on span "Save & Exit" at bounding box center [699, 415] width 37 height 8
click at [394, 245] on main "Select Septic Contractor Please identify your contractor from the list below. Y…" at bounding box center [481, 199] width 618 height 399
click at [207, 132] on input "radio" at bounding box center [207, 130] width 6 height 6
radio input "true"
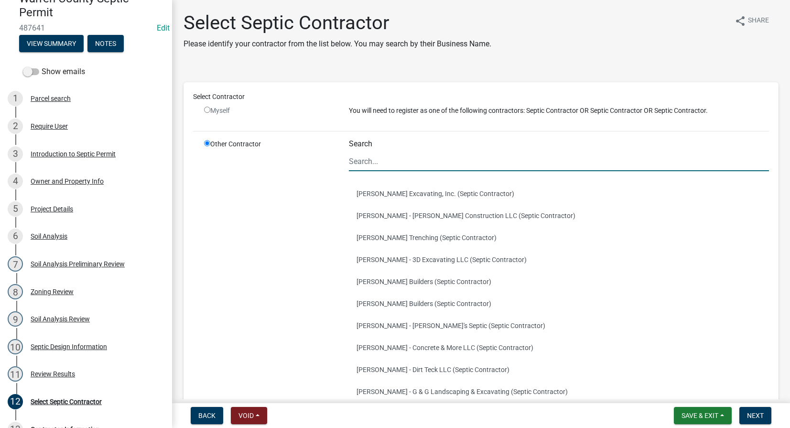
click at [396, 166] on input "Search" at bounding box center [559, 161] width 420 height 20
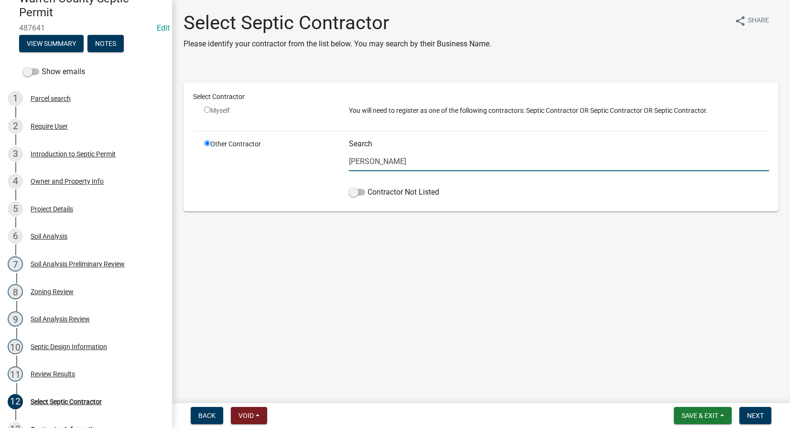
click at [392, 163] on input "[PERSON_NAME]" at bounding box center [559, 161] width 420 height 20
click at [375, 160] on input "a-`" at bounding box center [559, 161] width 420 height 20
type input "a"
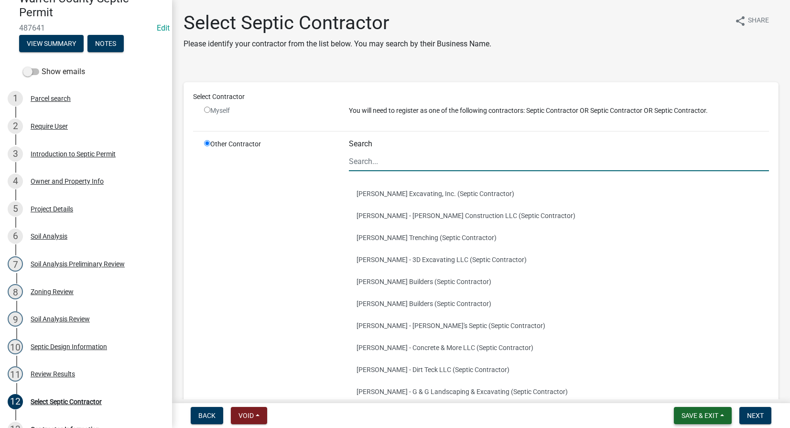
click at [694, 418] on span "Save & Exit" at bounding box center [699, 415] width 37 height 8
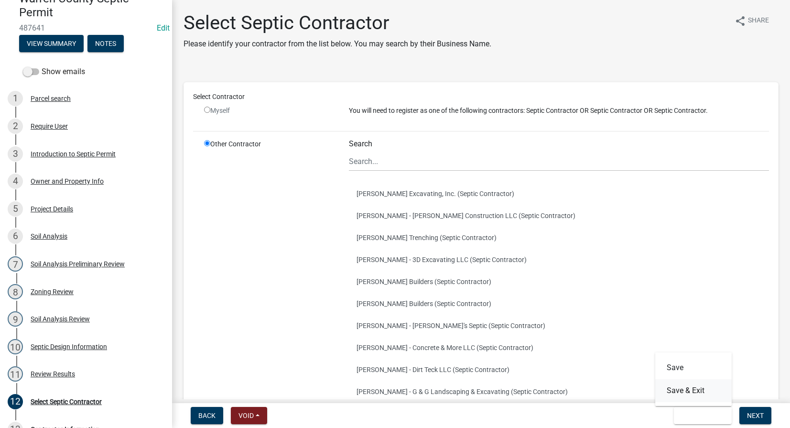
click at [693, 388] on button "Save & Exit" at bounding box center [693, 390] width 76 height 23
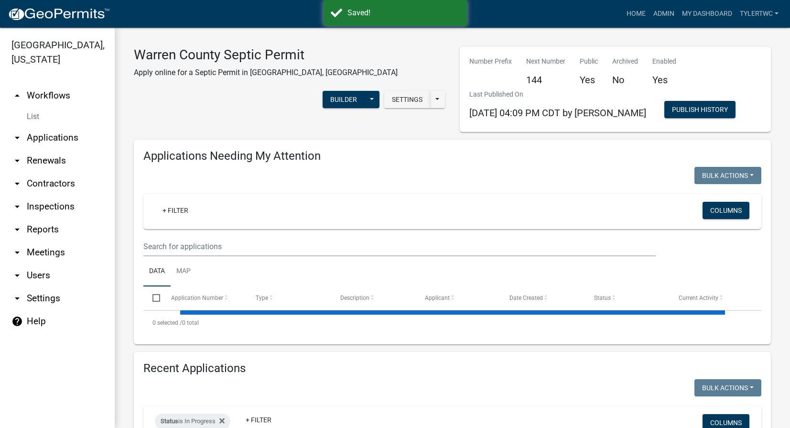
select select "2: 50"
select select "3: 100"
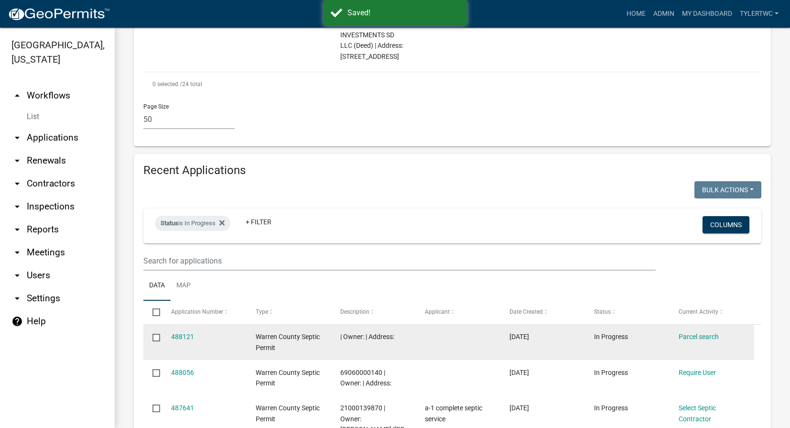
scroll to position [2118, 0]
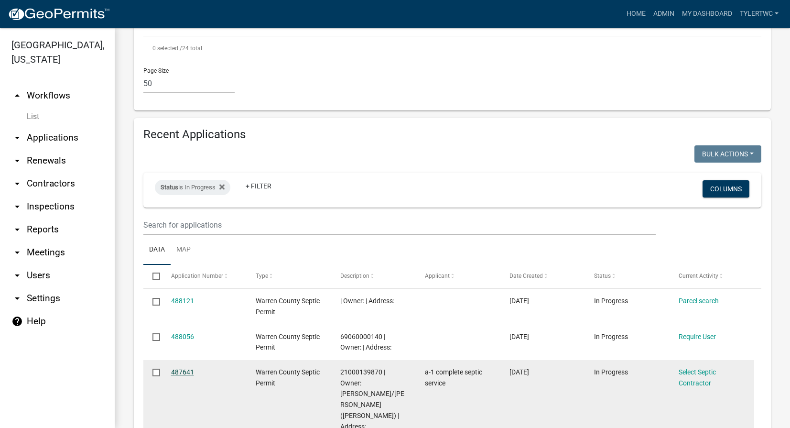
click at [184, 368] on link "487641" at bounding box center [182, 372] width 23 height 8
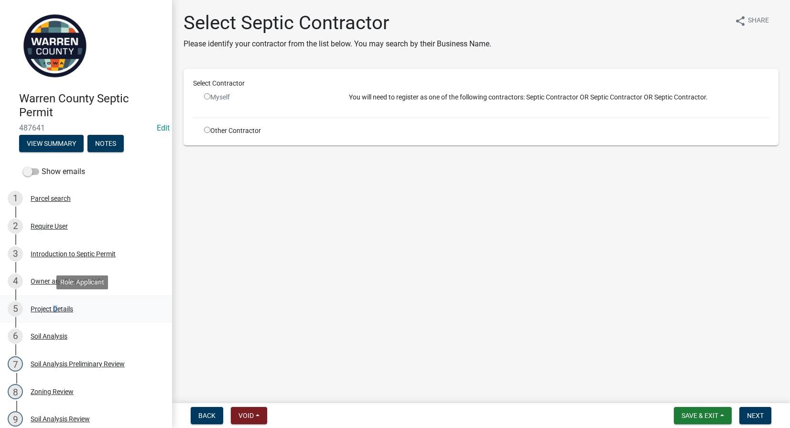
click at [53, 305] on div "Project Details" at bounding box center [52, 308] width 43 height 7
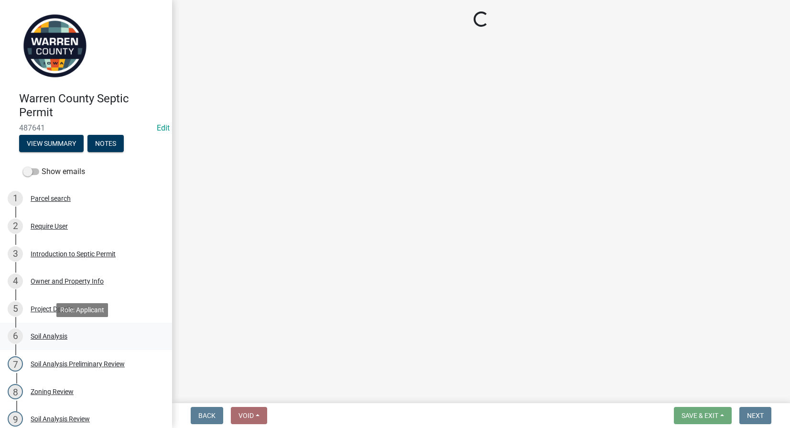
click at [48, 332] on div "Soil Analysis" at bounding box center [49, 335] width 37 height 7
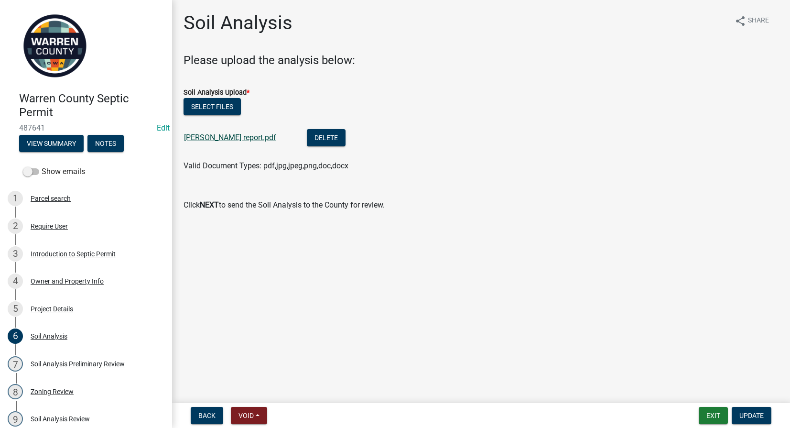
click at [210, 137] on link "bown report.pdf" at bounding box center [230, 137] width 92 height 9
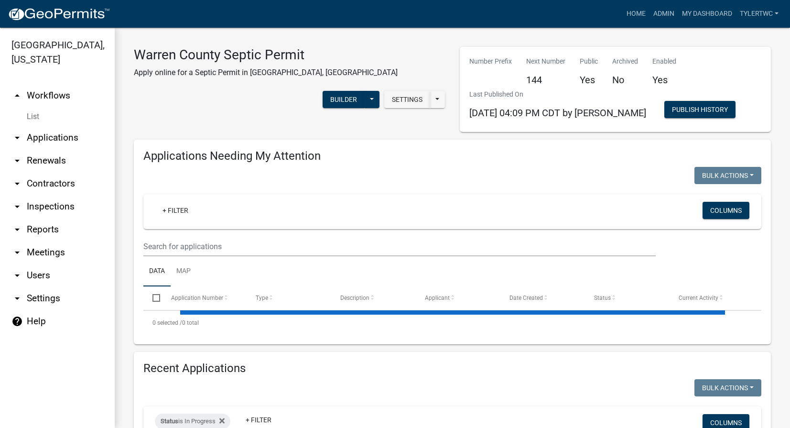
select select "2: 50"
select select "3: 100"
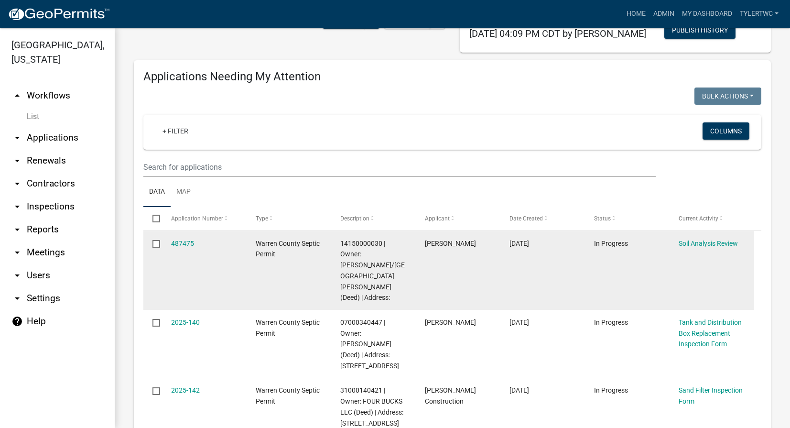
scroll to position [111, 0]
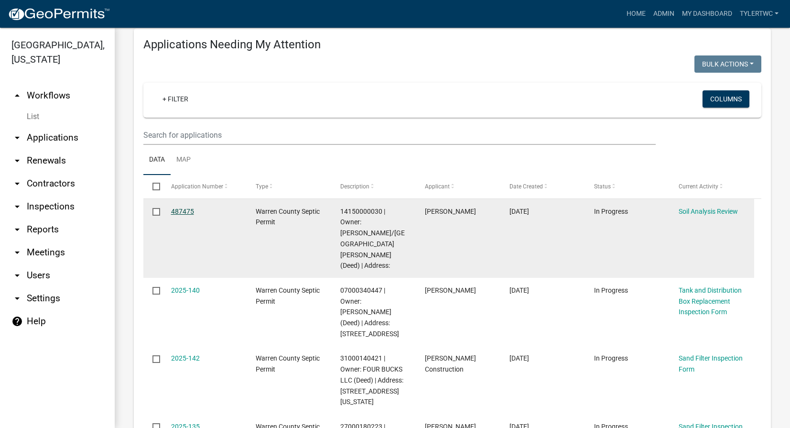
click at [182, 208] on link "487475" at bounding box center [182, 211] width 23 height 8
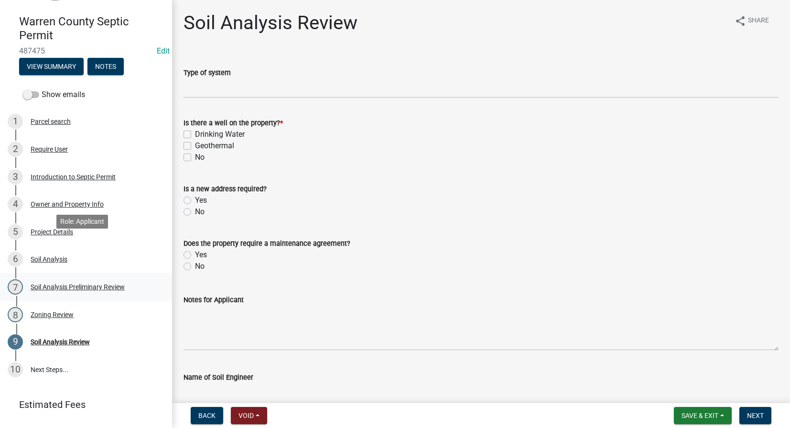
scroll to position [100, 0]
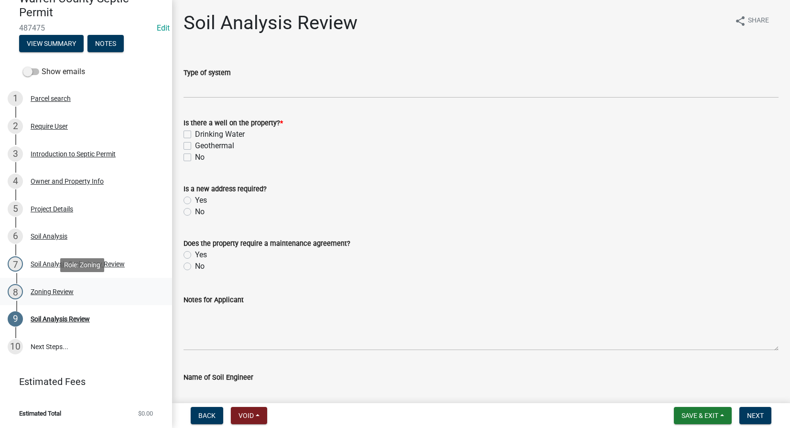
click at [60, 291] on div "Zoning Review" at bounding box center [52, 291] width 43 height 7
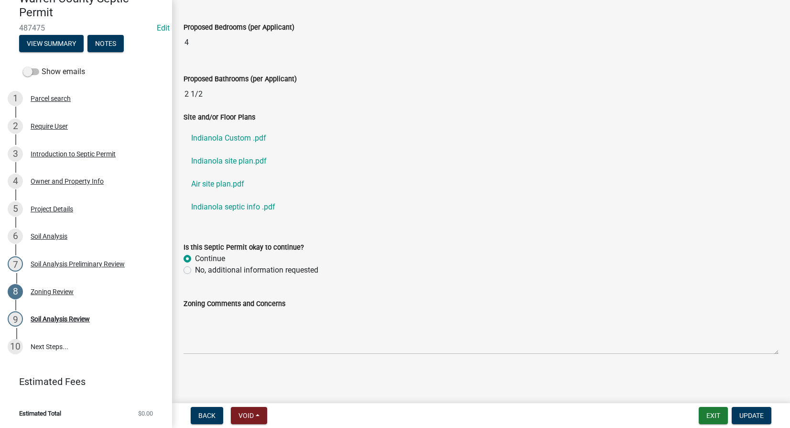
scroll to position [0, 0]
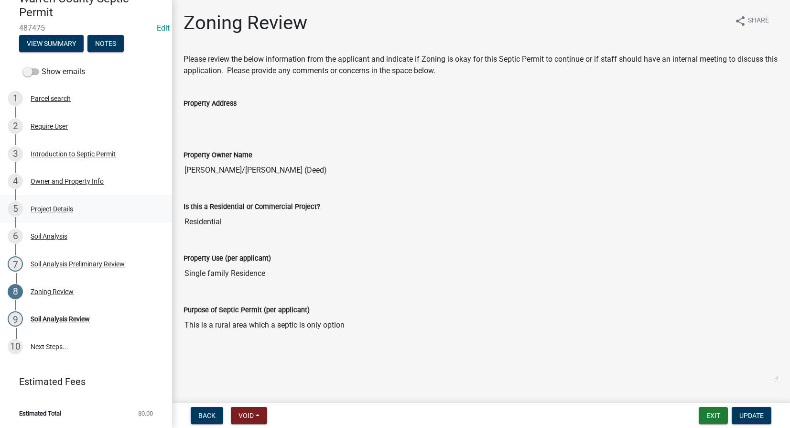
click at [33, 206] on div "Project Details" at bounding box center [52, 208] width 43 height 7
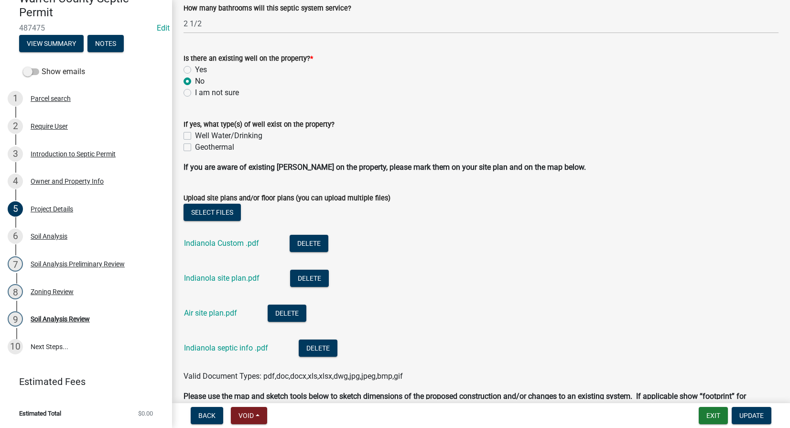
scroll to position [557, 0]
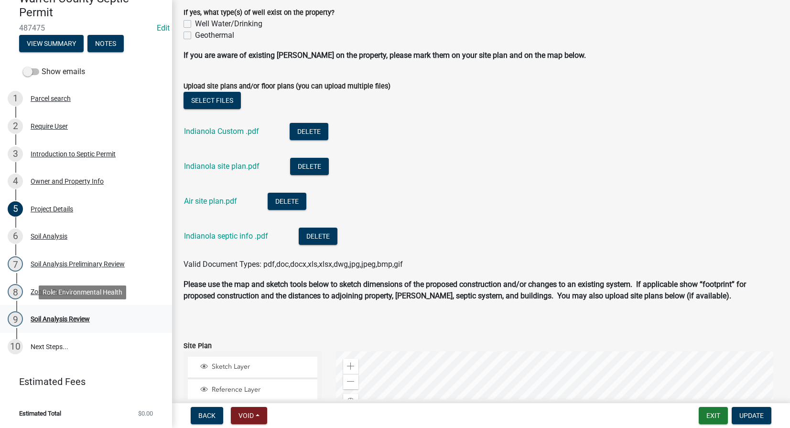
click at [71, 318] on div "Soil Analysis Review" at bounding box center [60, 318] width 59 height 7
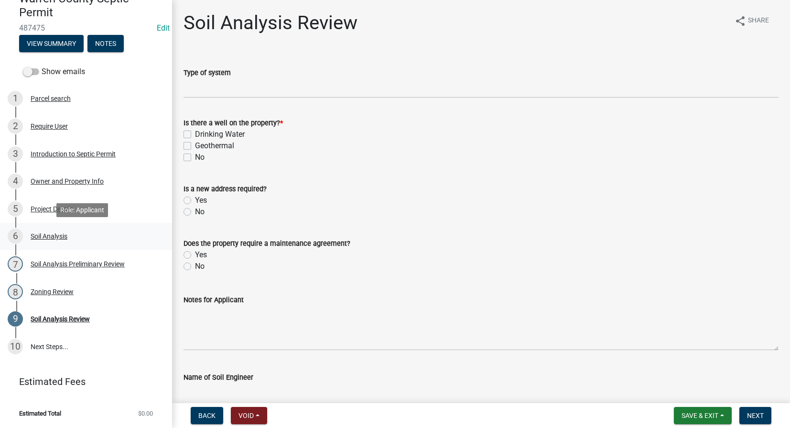
click at [46, 237] on div "Soil Analysis" at bounding box center [49, 236] width 37 height 7
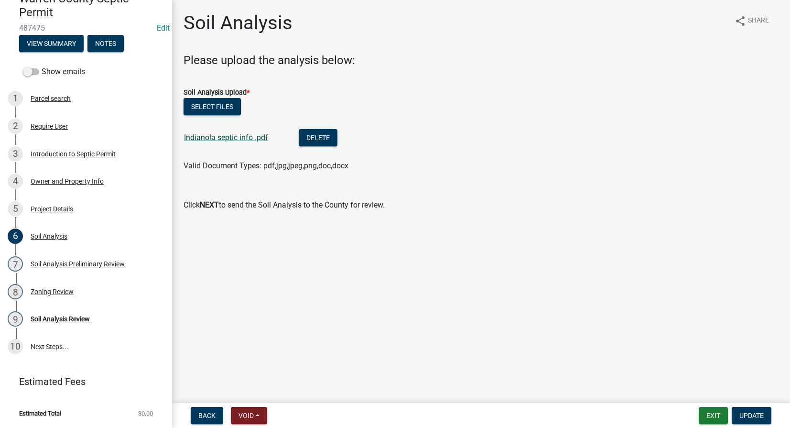
click at [240, 138] on link "Indianola septic info .pdf" at bounding box center [226, 137] width 84 height 9
click at [53, 316] on div "Soil Analysis Review" at bounding box center [60, 318] width 59 height 7
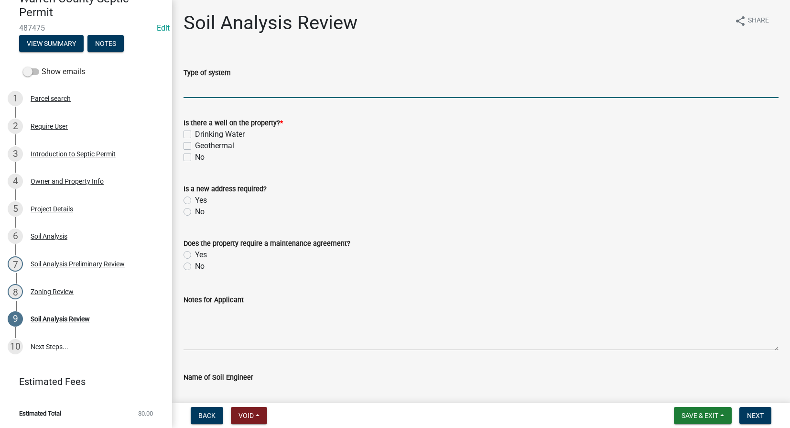
click at [200, 92] on input "Type of system" at bounding box center [480, 88] width 595 height 20
type input "Sand Filter"
click at [195, 157] on label "No" at bounding box center [200, 156] width 10 height 11
click at [195, 157] on input "No" at bounding box center [198, 154] width 6 height 6
checkbox input "true"
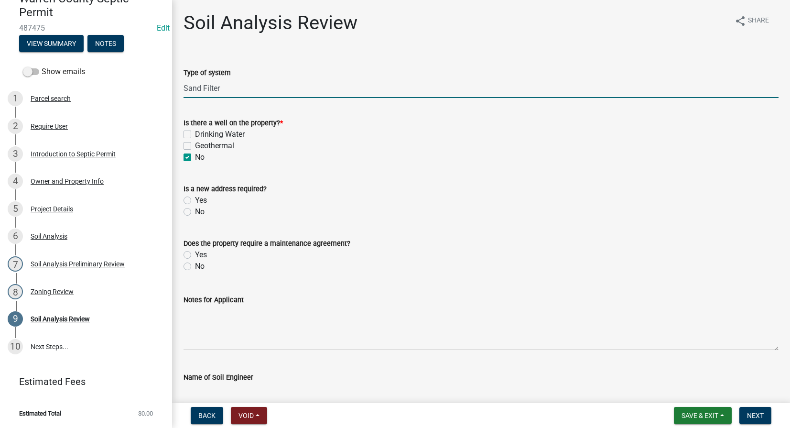
checkbox input "false"
checkbox input "true"
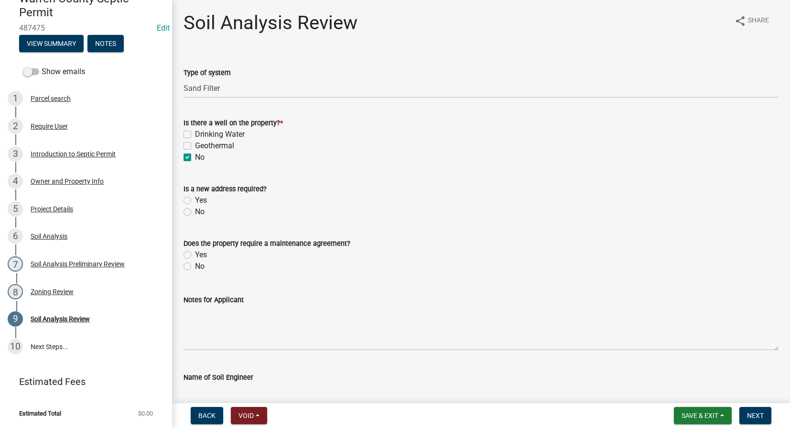
click at [195, 197] on label "Yes" at bounding box center [201, 199] width 12 height 11
click at [195, 197] on input "Yes" at bounding box center [198, 197] width 6 height 6
radio input "true"
click at [195, 266] on label "No" at bounding box center [200, 265] width 10 height 11
click at [195, 266] on input "No" at bounding box center [198, 263] width 6 height 6
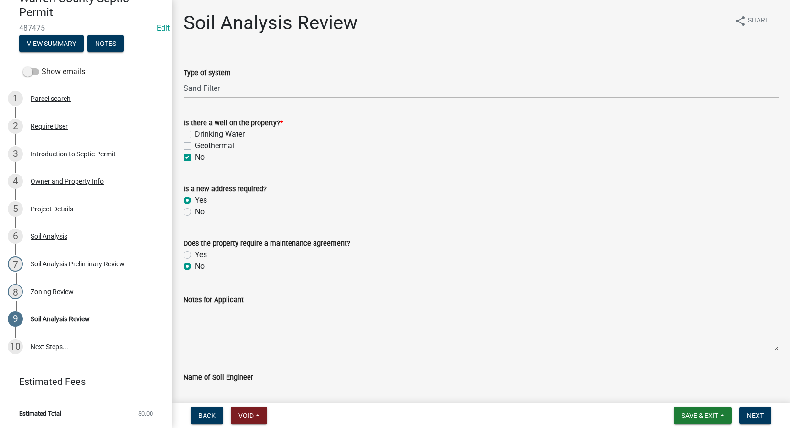
radio input "true"
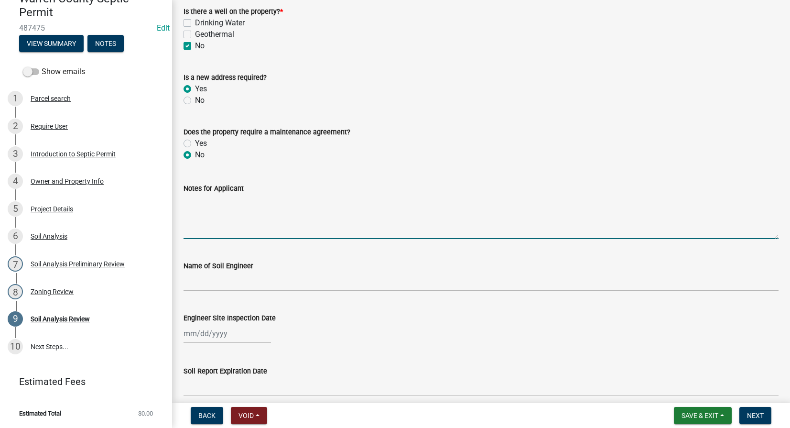
click at [228, 211] on textarea "Notes for Applicant" at bounding box center [480, 216] width 595 height 45
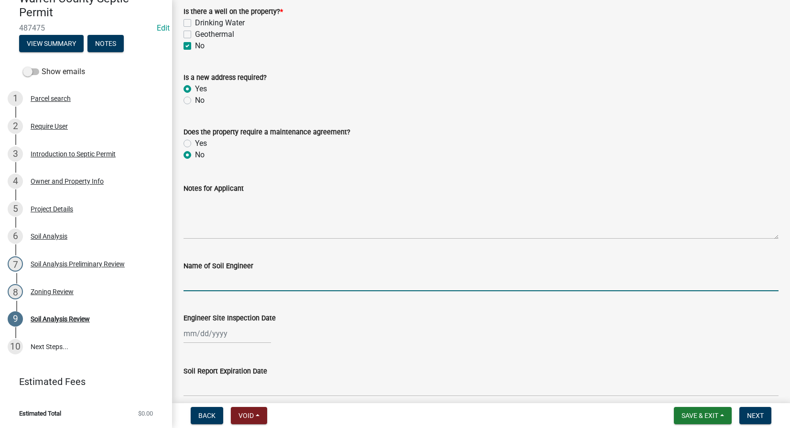
click at [231, 281] on input "Name of Soil Engineer" at bounding box center [480, 281] width 595 height 20
type input "[PERSON_NAME]"
click at [708, 414] on span "Save & Exit" at bounding box center [699, 415] width 37 height 8
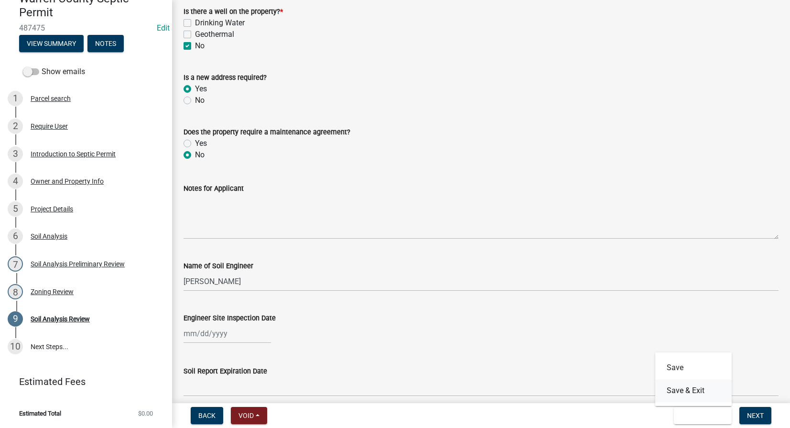
click at [691, 392] on button "Save & Exit" at bounding box center [693, 390] width 76 height 23
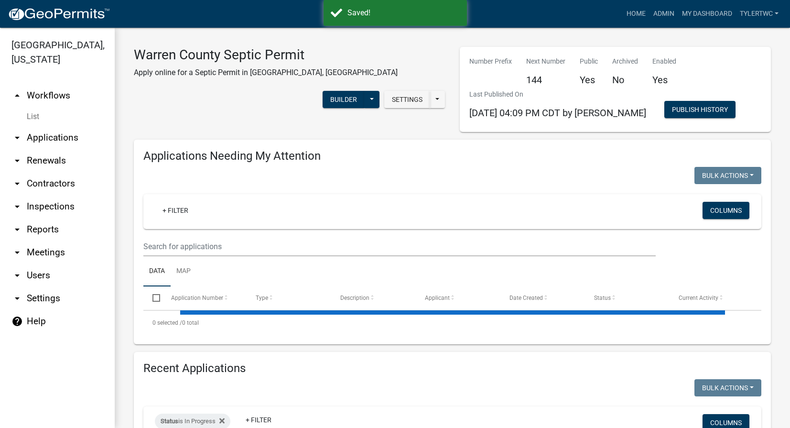
select select "2: 50"
select select "3: 100"
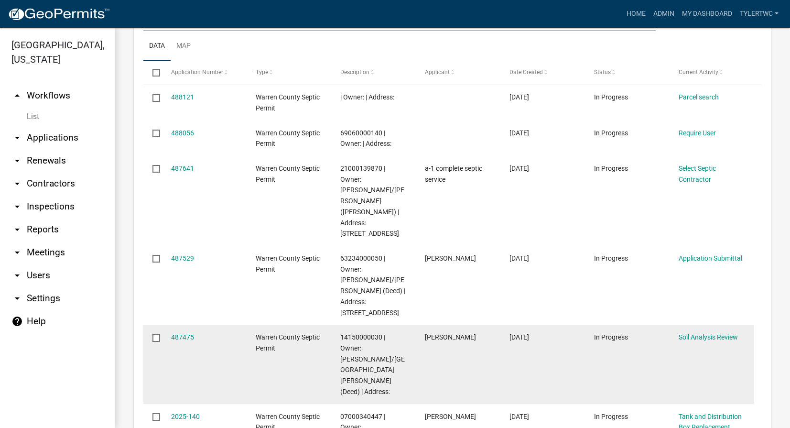
scroll to position [2341, 0]
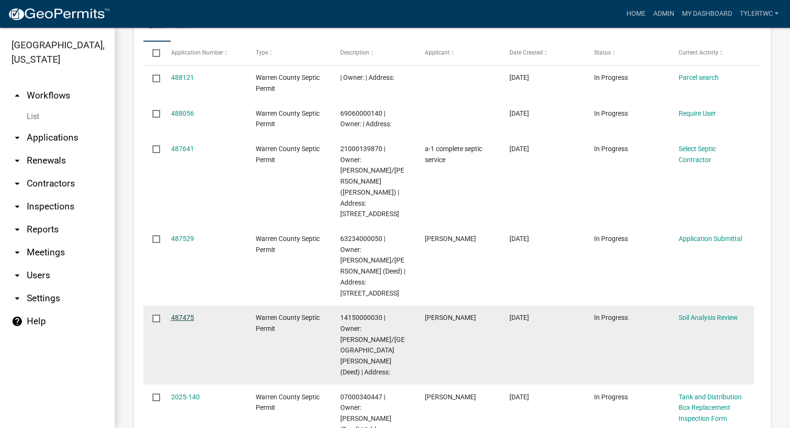
click at [182, 313] on link "487475" at bounding box center [182, 317] width 23 height 8
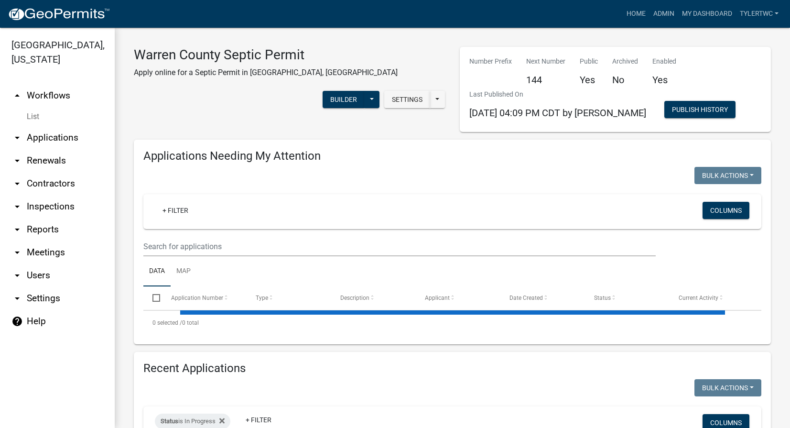
select select "2: 50"
select select "3: 100"
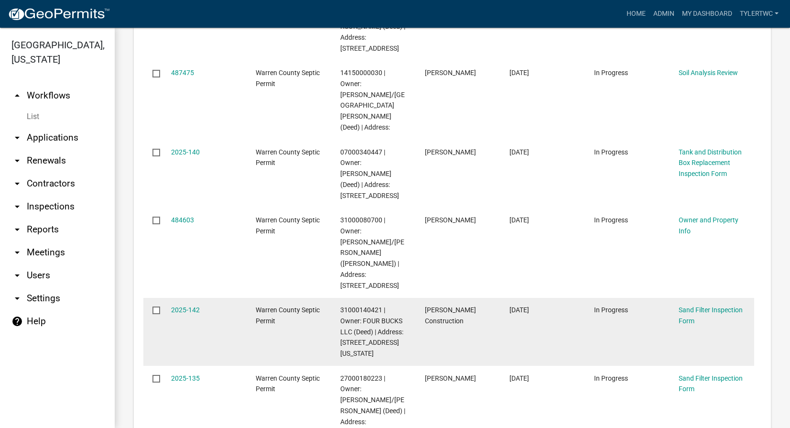
scroll to position [2564, 0]
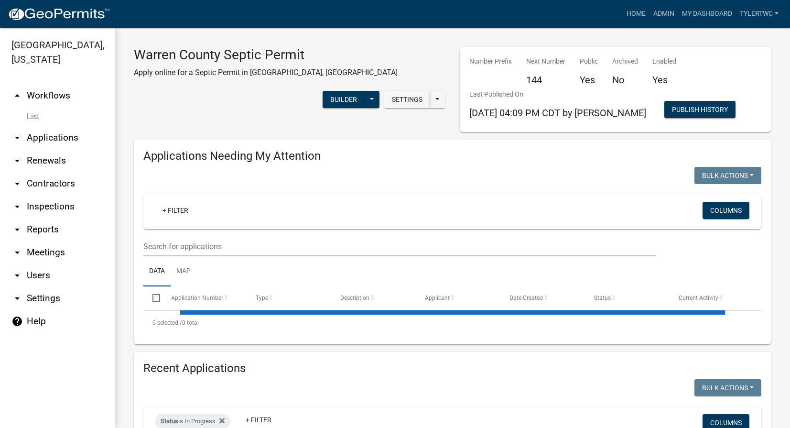
select select "2: 50"
select select "3: 100"
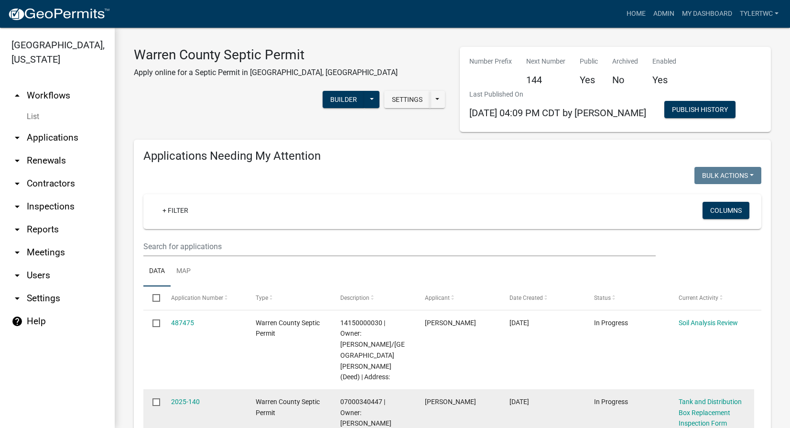
scroll to position [111, 0]
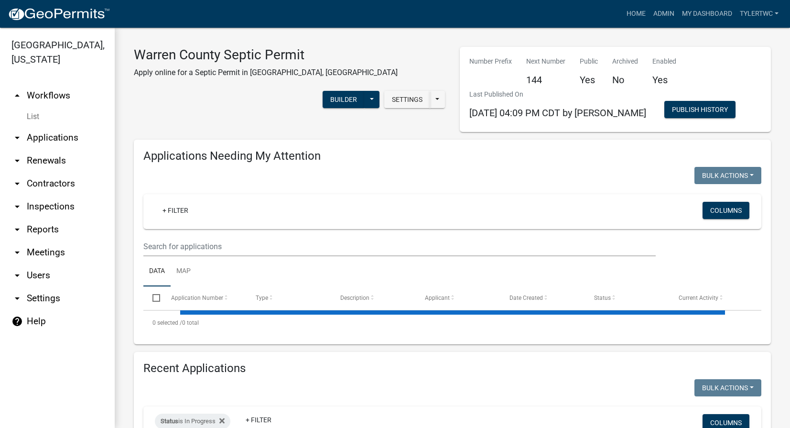
select select "2: 50"
select select "3: 100"
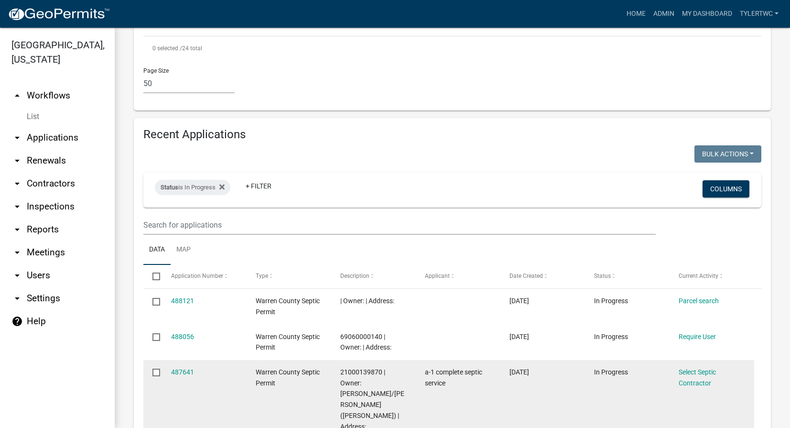
scroll to position [2229, 0]
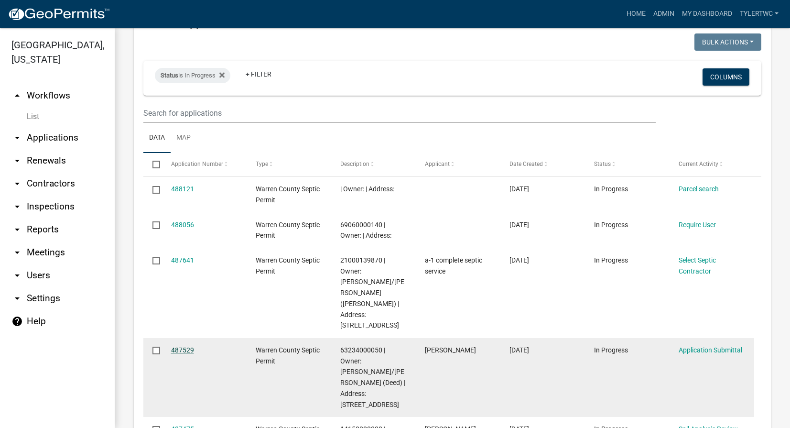
click at [184, 346] on link "487529" at bounding box center [182, 350] width 23 height 8
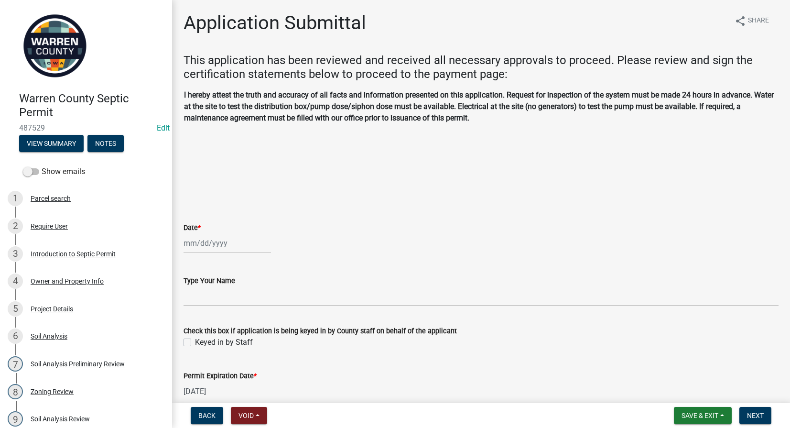
select select "10"
select select "2025"
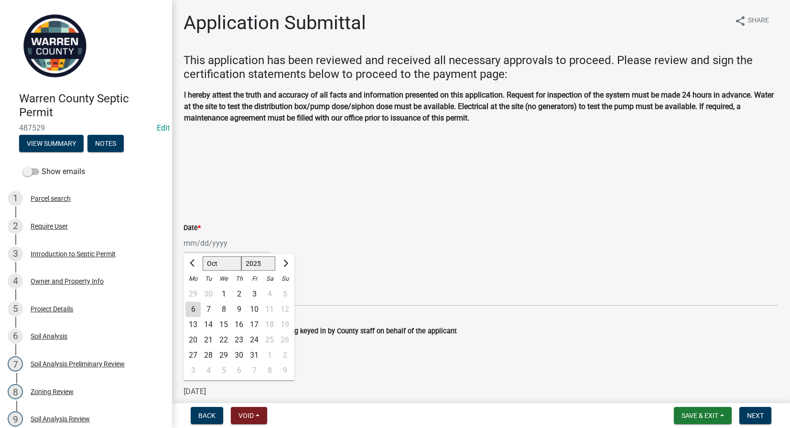
click at [206, 241] on div "[PERSON_NAME] Feb Mar Apr [PERSON_NAME][DATE] Oct Nov [DATE] 1526 1527 1528 152…" at bounding box center [226, 243] width 87 height 20
click at [193, 307] on div "6" at bounding box center [192, 308] width 15 height 15
type input "[DATE]"
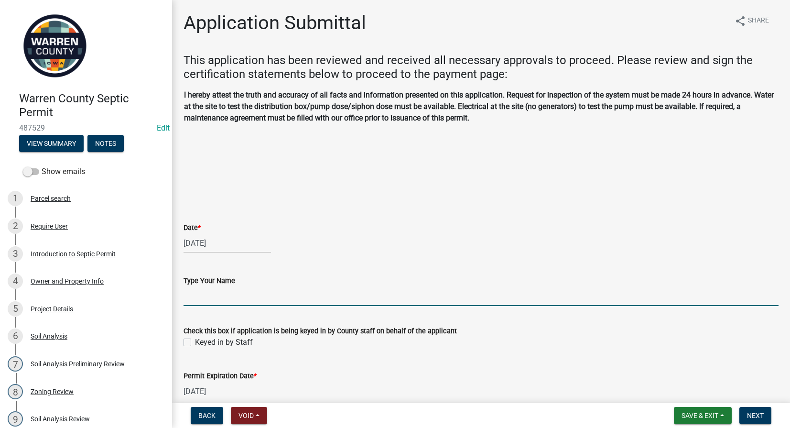
click at [193, 298] on input "Type Your Name" at bounding box center [480, 296] width 595 height 20
type input "[PERSON_NAME]"
click at [195, 342] on label "Keyed in by Staff" at bounding box center [224, 341] width 58 height 11
click at [195, 342] on input "Keyed in by Staff" at bounding box center [198, 339] width 6 height 6
checkbox input "true"
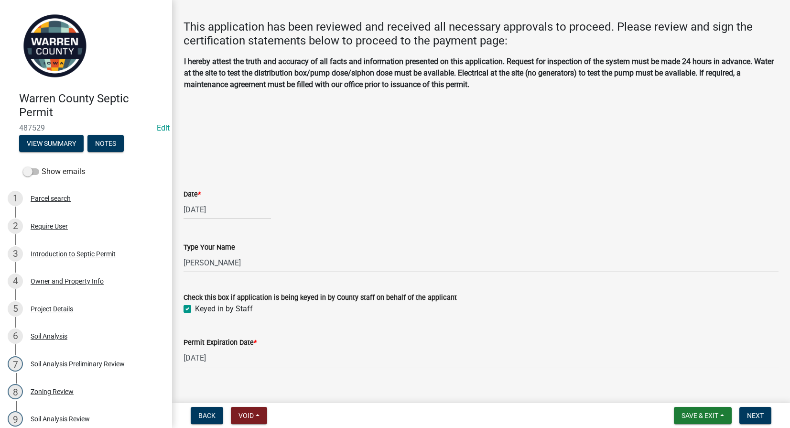
scroll to position [48, 0]
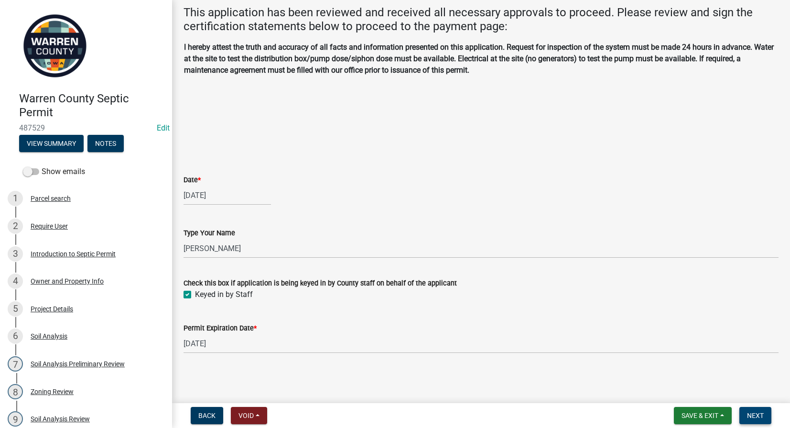
click at [760, 418] on span "Next" at bounding box center [755, 415] width 17 height 8
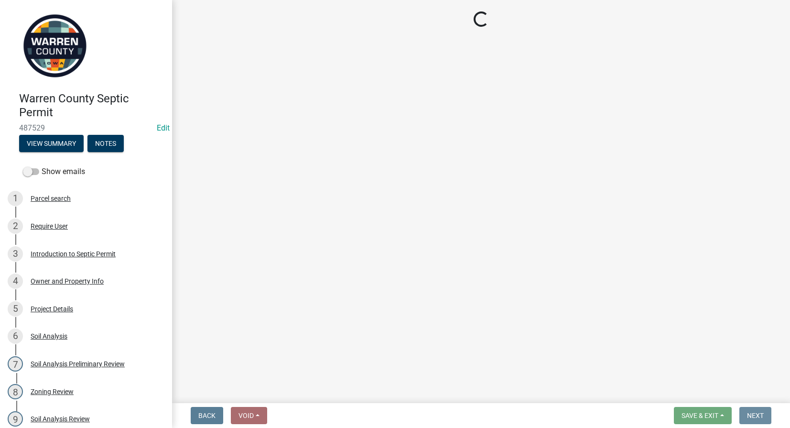
scroll to position [0, 0]
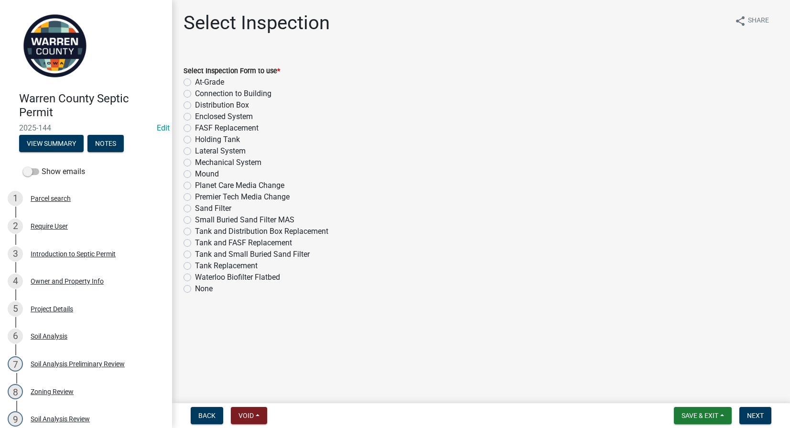
click at [195, 82] on label "At-Grade" at bounding box center [209, 81] width 29 height 11
click at [195, 82] on input "At-Grade" at bounding box center [198, 79] width 6 height 6
radio input "true"
click at [751, 414] on span "Next" at bounding box center [755, 415] width 17 height 8
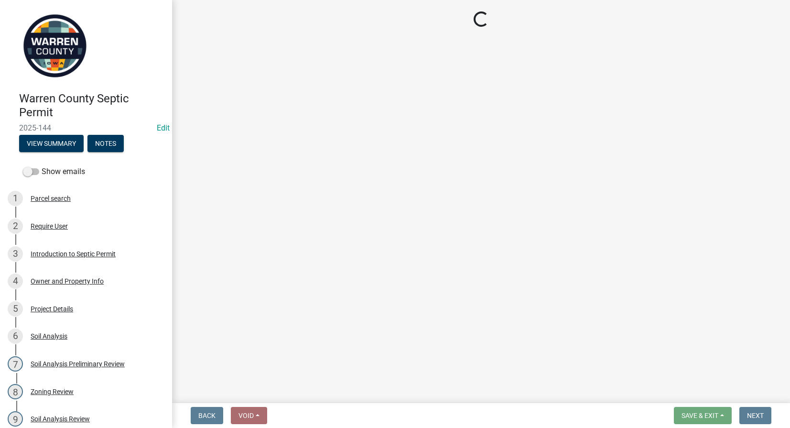
select select "d1e22d4f-68e7-4e9d-8701-604dd084f30f"
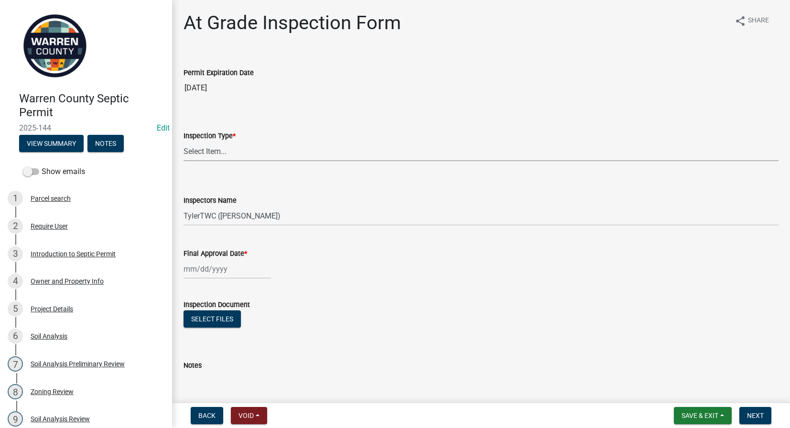
drag, startPoint x: 188, startPoint y: 153, endPoint x: 194, endPoint y: 161, distance: 10.3
click at [188, 153] on select "Select Item... At-Grade" at bounding box center [480, 151] width 595 height 20
click at [183, 141] on select "Select Item... At-Grade" at bounding box center [480, 151] width 595 height 20
select select "c292f160-73c7-443c-9b26-d074e32445b8"
click at [697, 419] on button "Save & Exit" at bounding box center [703, 415] width 58 height 17
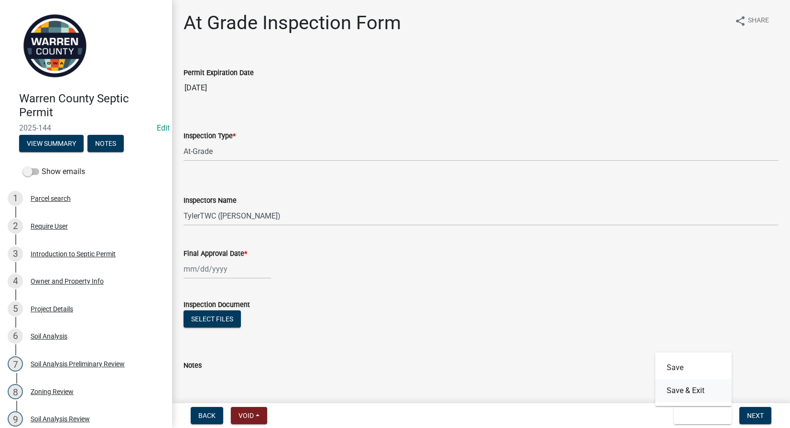
click at [687, 391] on button "Save & Exit" at bounding box center [693, 390] width 76 height 23
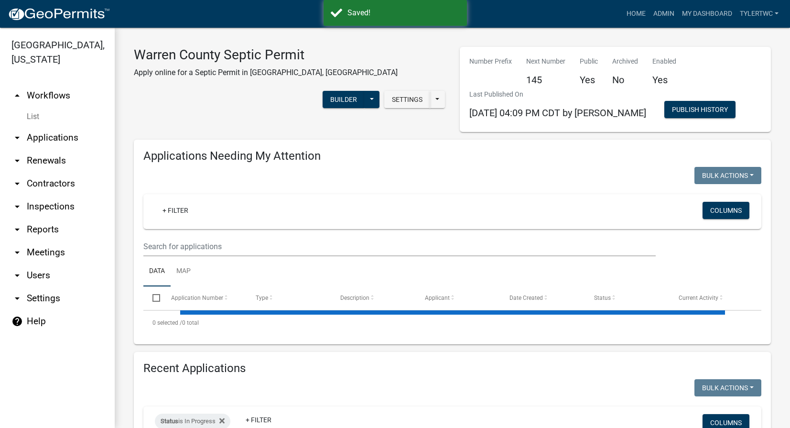
select select "2: 50"
select select "3: 100"
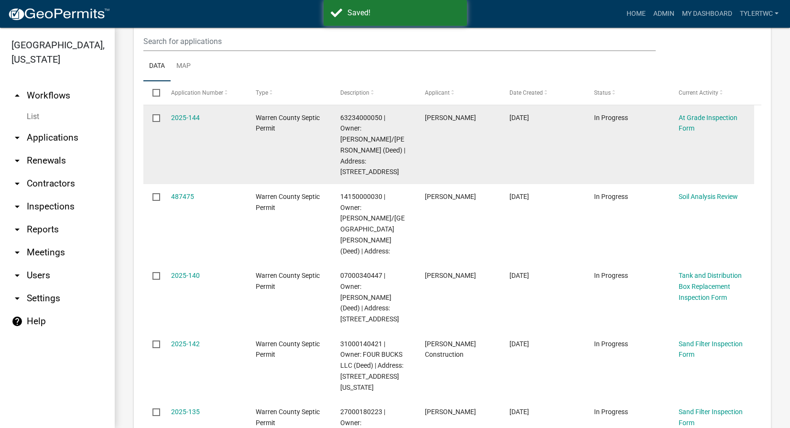
scroll to position [223, 0]
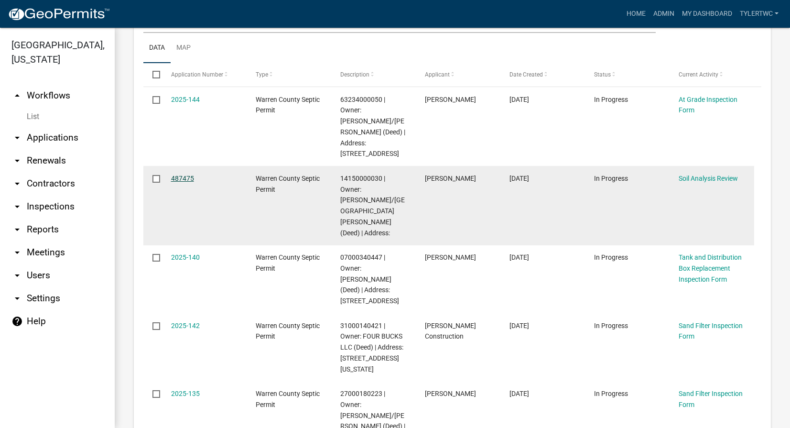
click at [187, 174] on link "487475" at bounding box center [182, 178] width 23 height 8
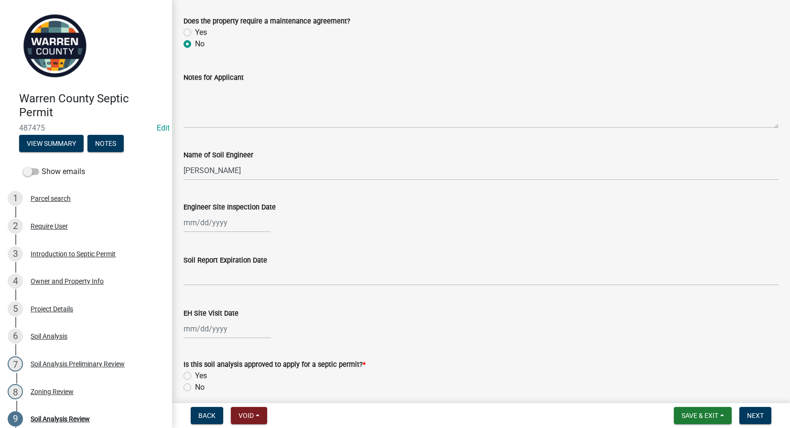
scroll to position [223, 0]
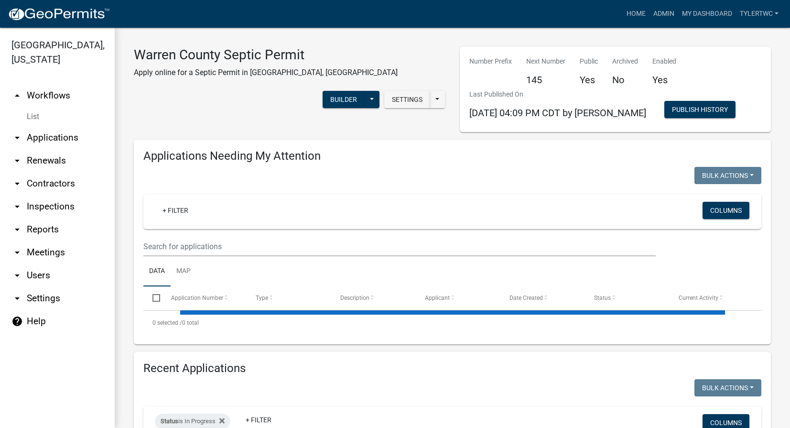
select select "2: 50"
select select "3: 100"
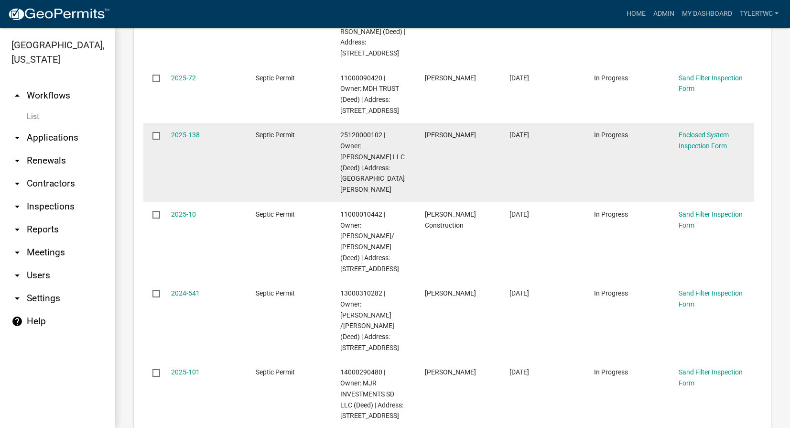
scroll to position [1561, 0]
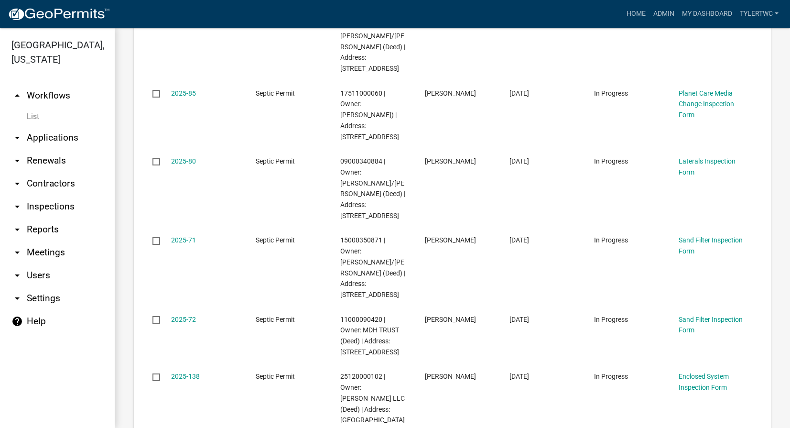
click at [50, 172] on link "arrow_drop_down Contractors" at bounding box center [57, 183] width 115 height 23
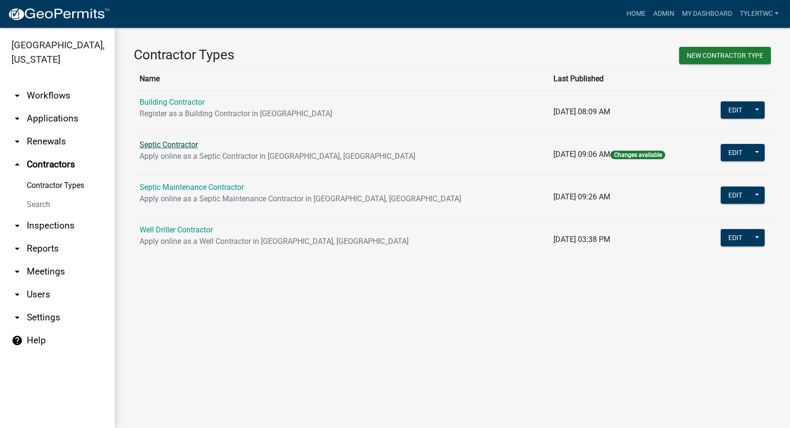
click at [173, 142] on link "Septic Contractor" at bounding box center [168, 144] width 58 height 9
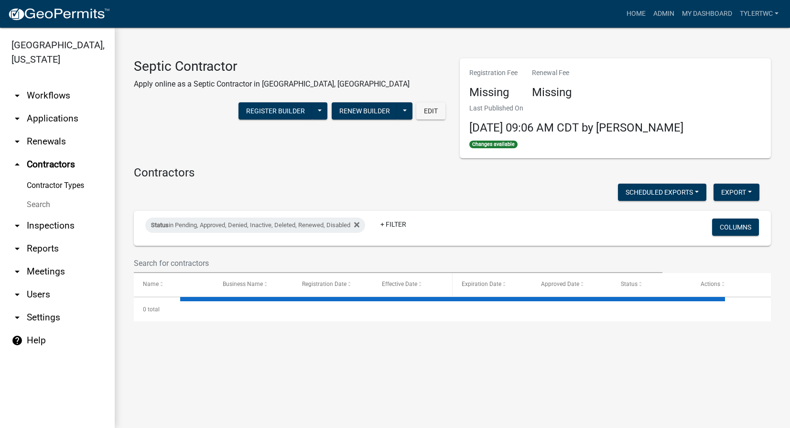
select select "3: 100"
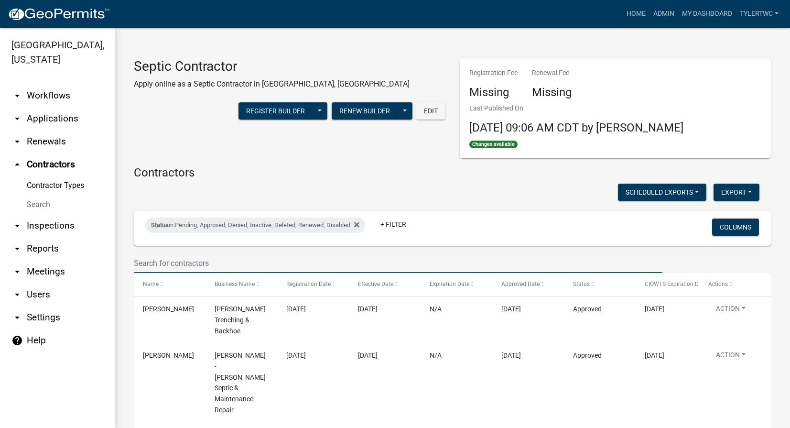
click at [224, 263] on input "text" at bounding box center [398, 263] width 528 height 20
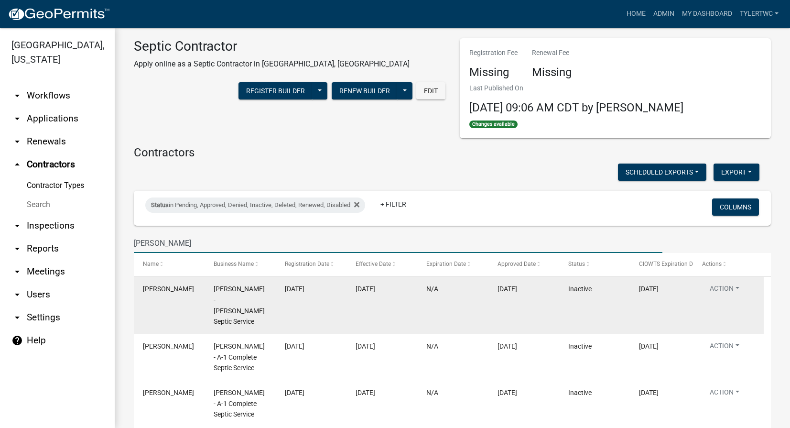
scroll to position [54, 0]
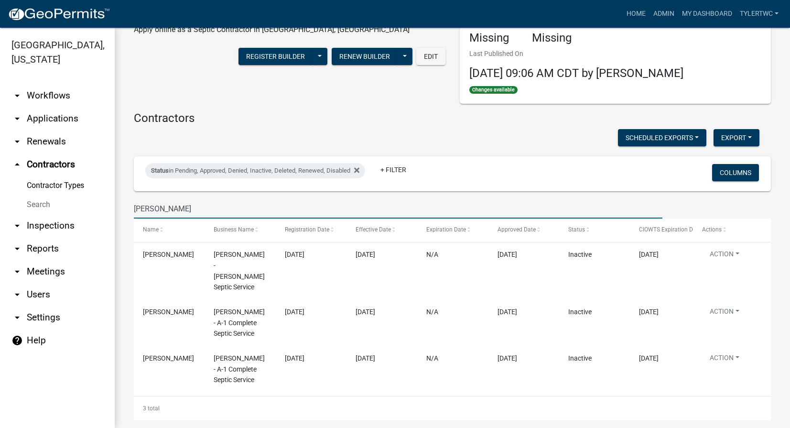
type input "[PERSON_NAME]"
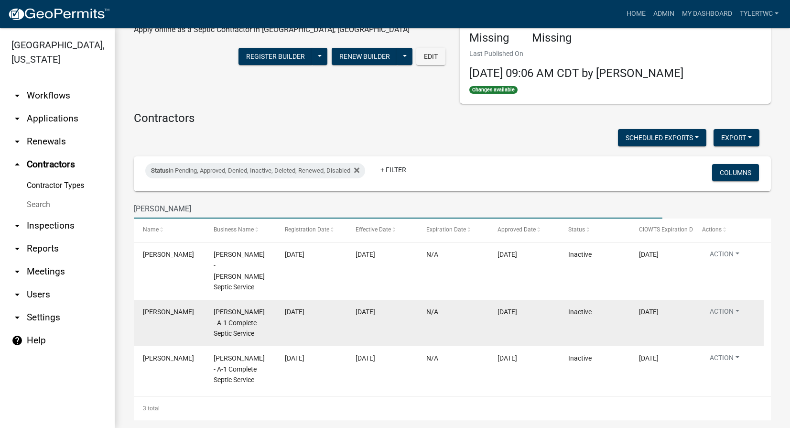
click at [719, 300] on datatable-body-cell "Action View Details View Application Renew Delete Disable Enable View Profile" at bounding box center [728, 323] width 71 height 46
click at [719, 306] on button "Action" at bounding box center [724, 313] width 45 height 14
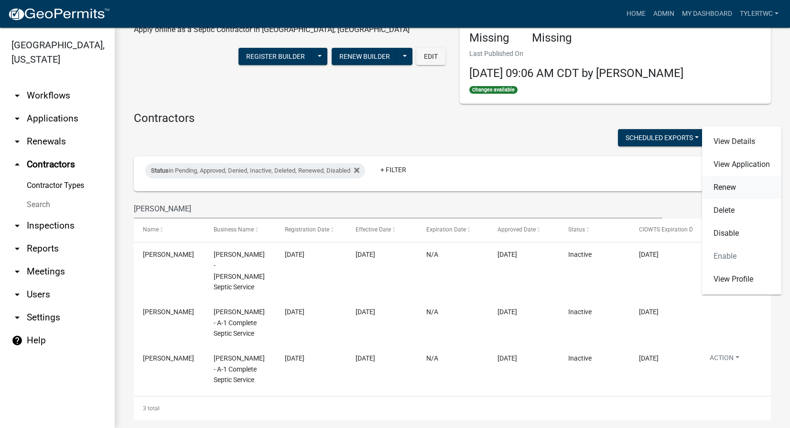
click at [727, 182] on link "Renew" at bounding box center [741, 187] width 79 height 23
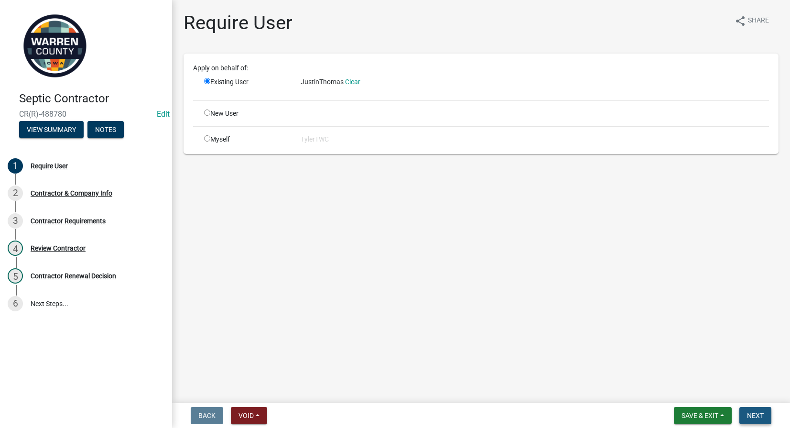
click at [753, 412] on span "Next" at bounding box center [755, 415] width 17 height 8
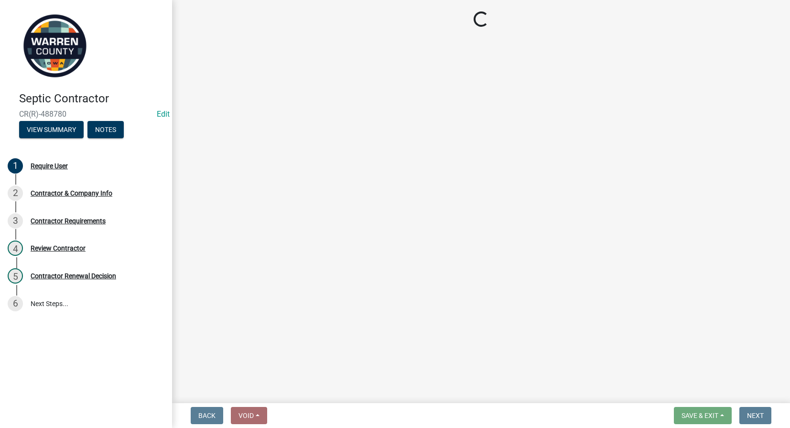
select select "IA"
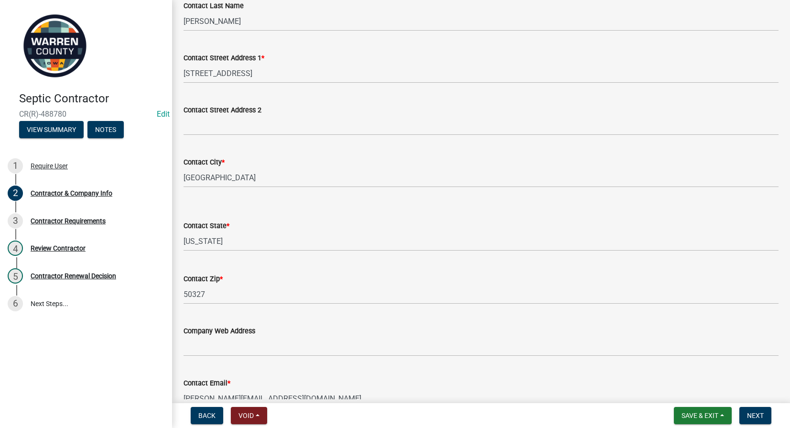
scroll to position [433, 0]
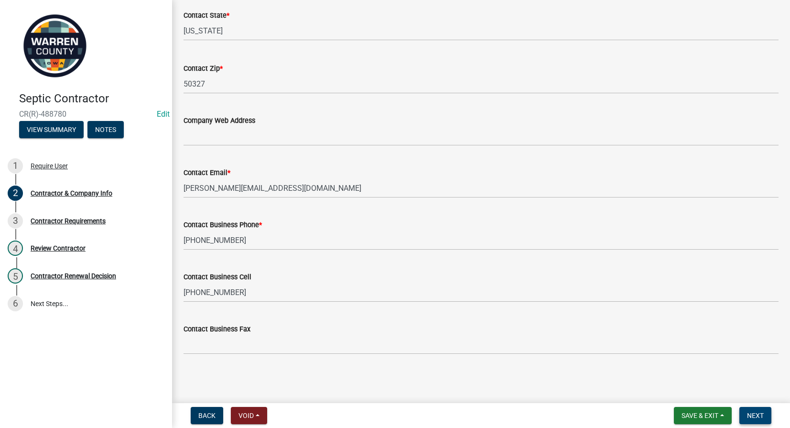
click at [759, 418] on span "Next" at bounding box center [755, 415] width 17 height 8
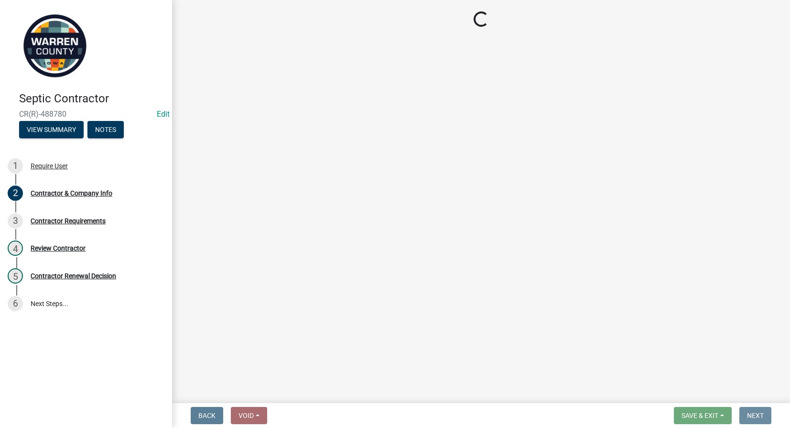
scroll to position [0, 0]
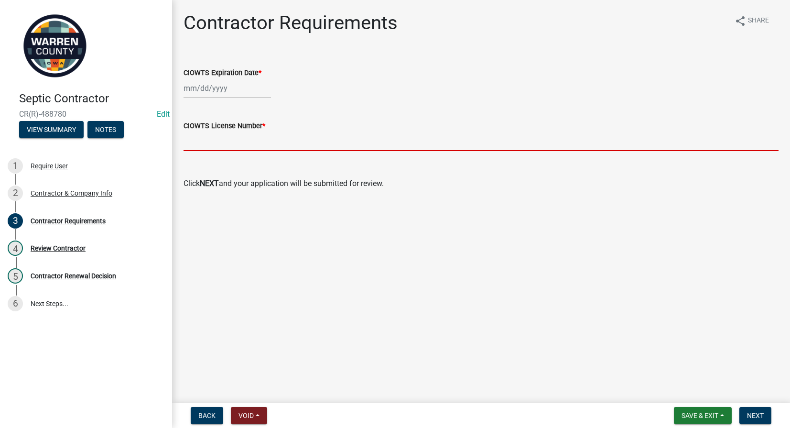
click at [205, 140] on input "CIOWTS License Number *" at bounding box center [480, 141] width 595 height 20
paste input "505285"
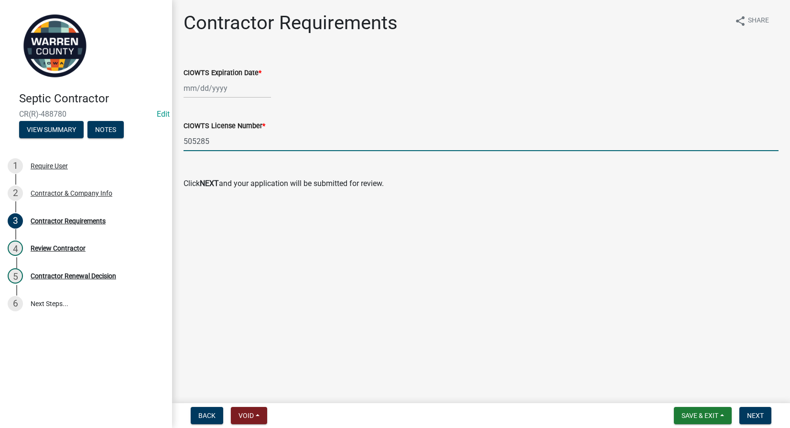
type input "505285"
click at [204, 90] on div at bounding box center [226, 88] width 87 height 20
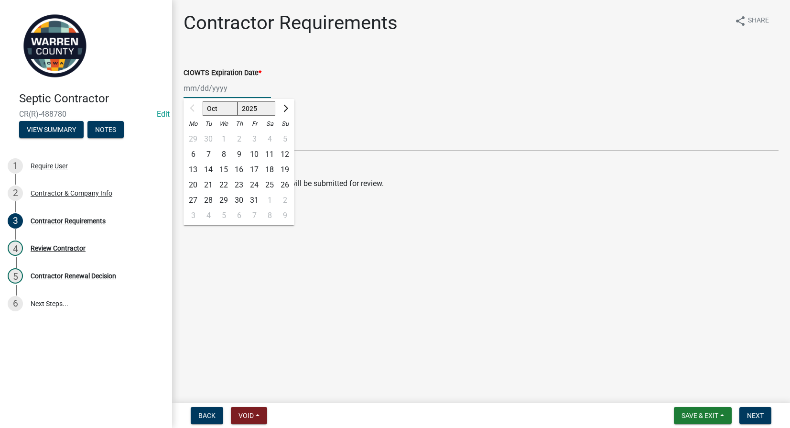
click at [255, 109] on select "2025 2026 2027 2028 2029 2030 2031 2032 2033 2034 2035 2036 2037 2038 2039 2040…" at bounding box center [256, 108] width 38 height 14
select select "2027"
click at [237, 101] on select "2025 2026 2027 2028 2029 2030 2031 2032 2033 2034 2035 2036 2037 2038 2039 2040…" at bounding box center [256, 108] width 38 height 14
click at [216, 108] on select "Jan Feb Mar Apr May Jun [DATE] Aug Sep Oct Nov Dec" at bounding box center [222, 108] width 39 height 14
select select "2"
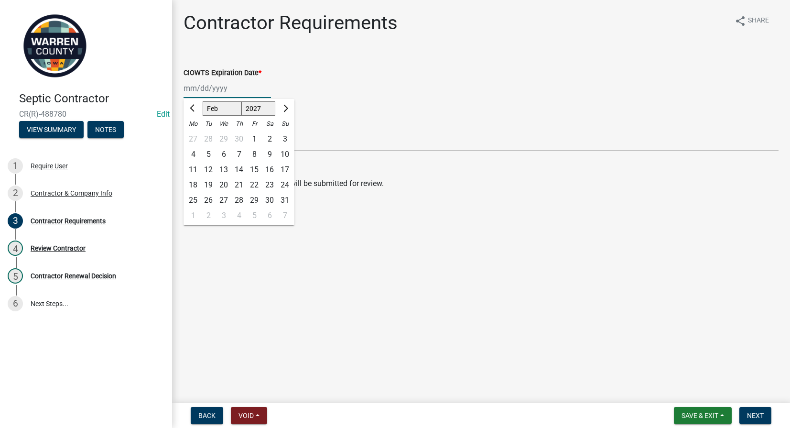
click at [203, 101] on select "Jan Feb Mar Apr May Jun [DATE] Aug Sep Oct Nov Dec" at bounding box center [222, 108] width 39 height 14
click at [285, 183] on div "28" at bounding box center [284, 184] width 15 height 15
type input "[DATE]"
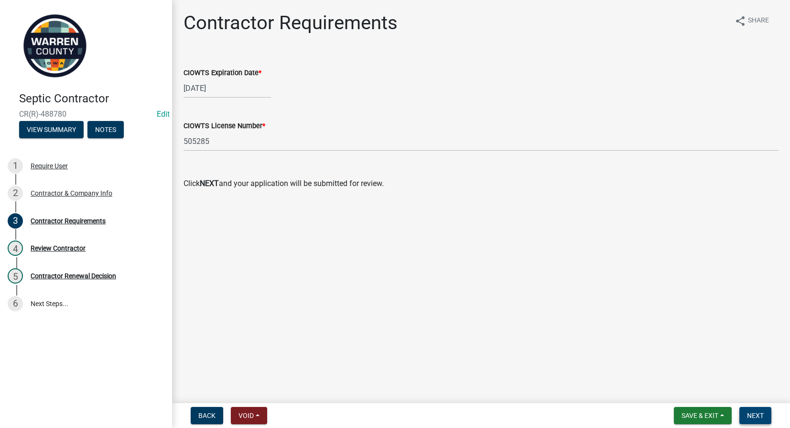
click at [756, 416] on span "Next" at bounding box center [755, 415] width 17 height 8
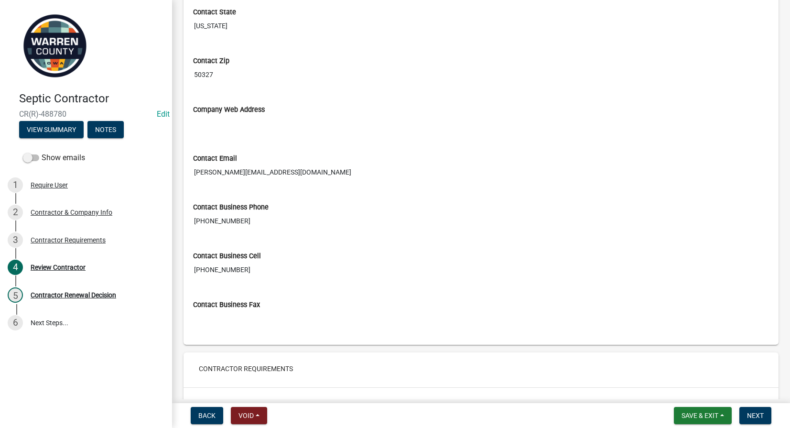
scroll to position [623, 0]
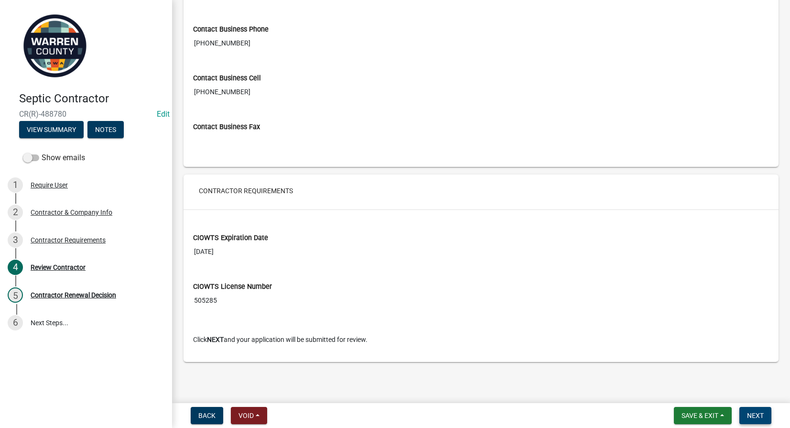
click at [760, 415] on span "Next" at bounding box center [755, 415] width 17 height 8
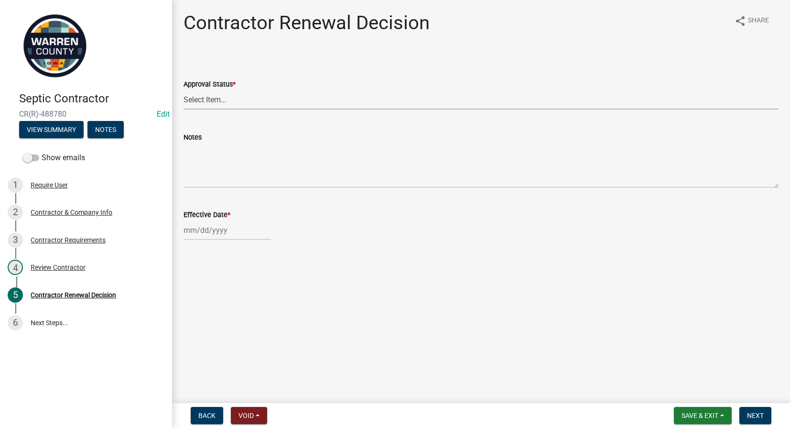
click at [250, 93] on select "Select Item... Approved Denied" at bounding box center [480, 100] width 595 height 20
click at [183, 90] on select "Select Item... Approved Denied" at bounding box center [480, 100] width 595 height 20
select select "30db8998-795d-4bbe-8e49-f1ade8865815"
click at [203, 225] on div at bounding box center [226, 230] width 87 height 20
select select "10"
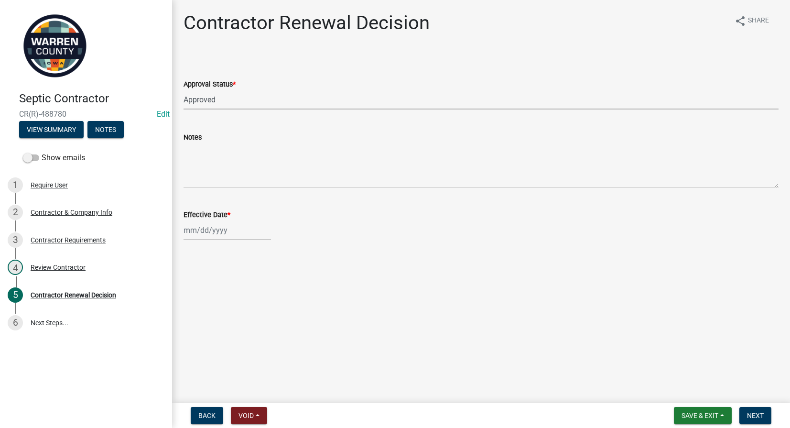
select select "2025"
click at [222, 280] on div "1" at bounding box center [223, 280] width 15 height 15
type input "[DATE]"
click at [749, 415] on span "Next" at bounding box center [755, 415] width 17 height 8
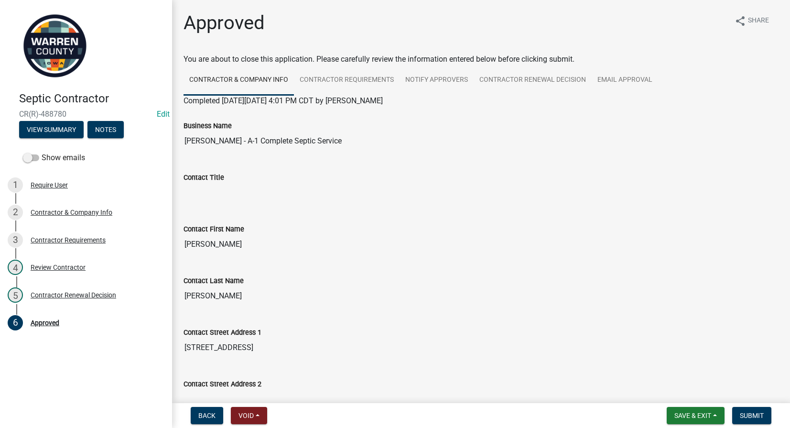
scroll to position [479, 0]
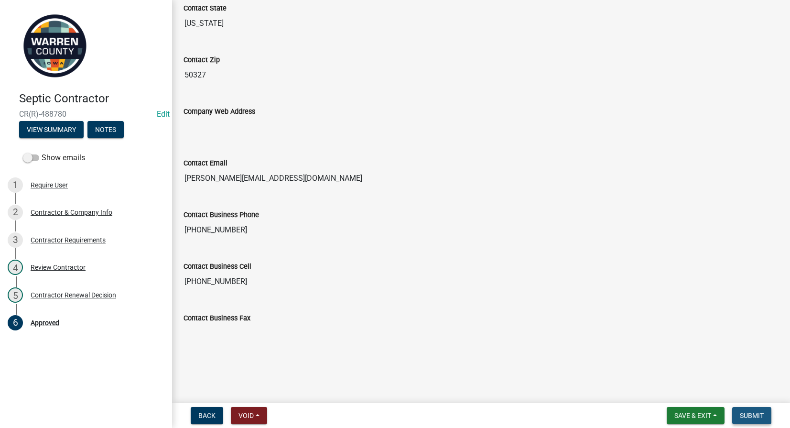
click at [752, 414] on span "Submit" at bounding box center [751, 415] width 24 height 8
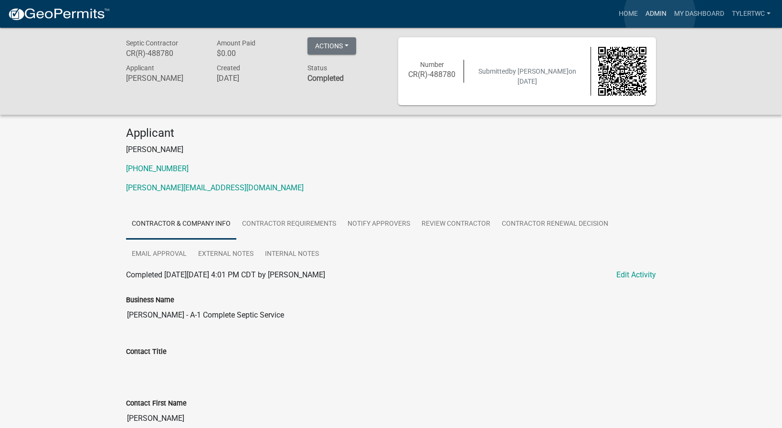
click at [660, 14] on link "Admin" at bounding box center [656, 14] width 29 height 18
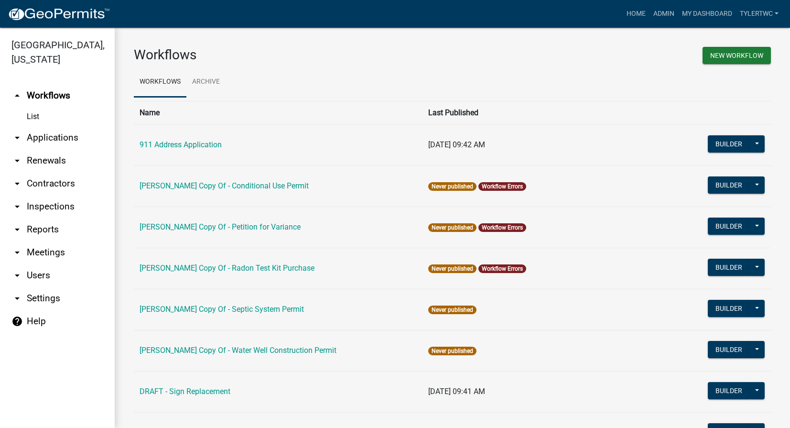
scroll to position [586, 0]
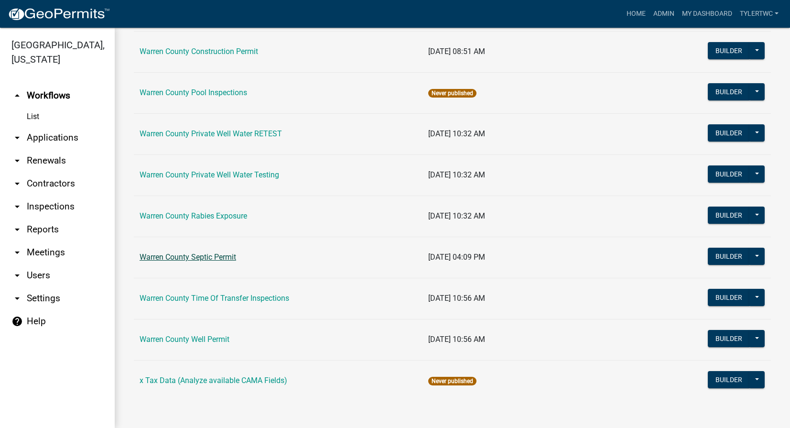
click at [196, 257] on link "Warren County Septic Permit" at bounding box center [187, 256] width 96 height 9
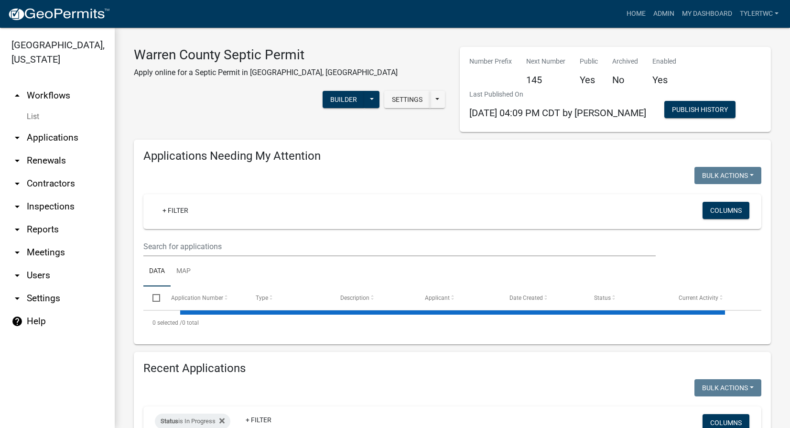
select select "2: 50"
select select "3: 100"
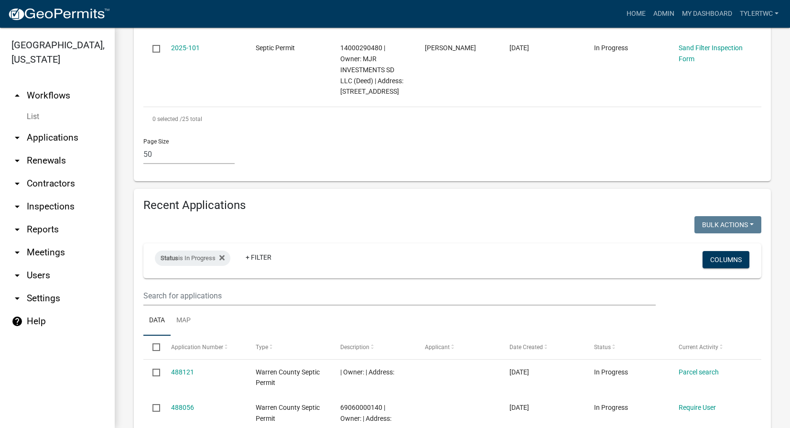
scroll to position [2229, 0]
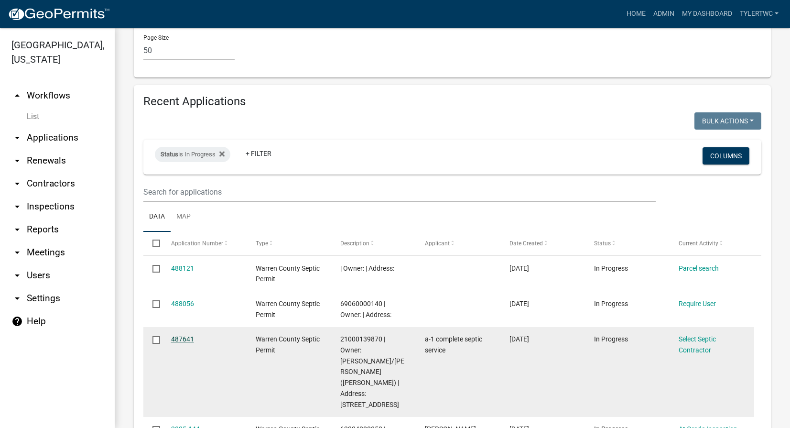
click at [184, 335] on link "487641" at bounding box center [182, 339] width 23 height 8
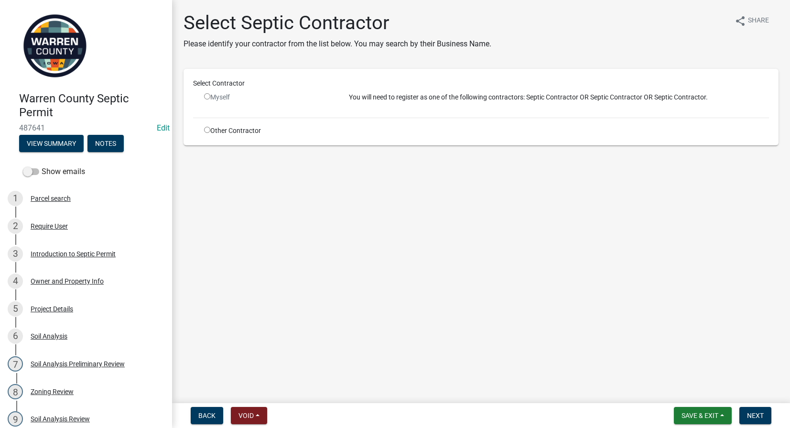
click at [206, 129] on input "radio" at bounding box center [207, 130] width 6 height 6
radio input "true"
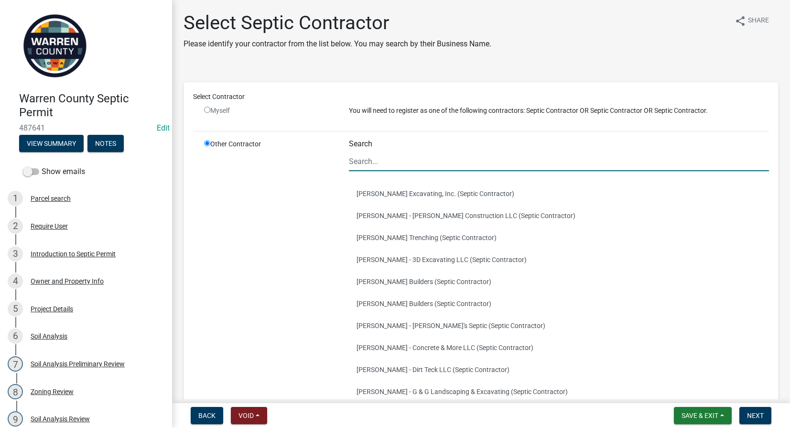
click at [369, 157] on input "Search" at bounding box center [559, 161] width 420 height 20
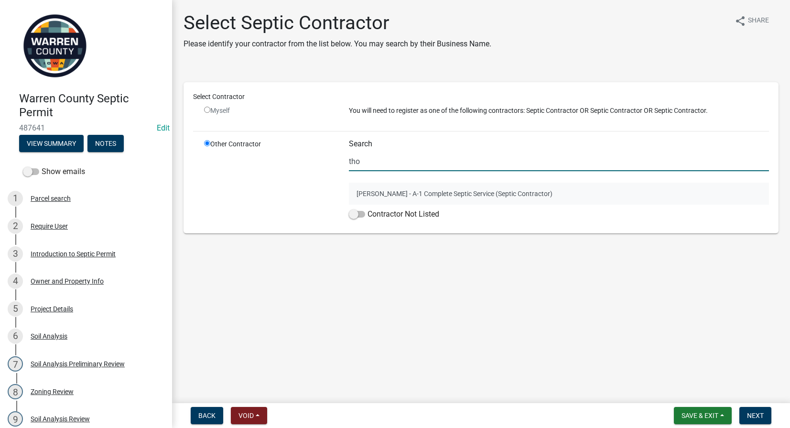
type input "tho"
click at [383, 191] on button "[PERSON_NAME] - A-1 Complete Septic Service (Septic Contractor)" at bounding box center [559, 193] width 420 height 22
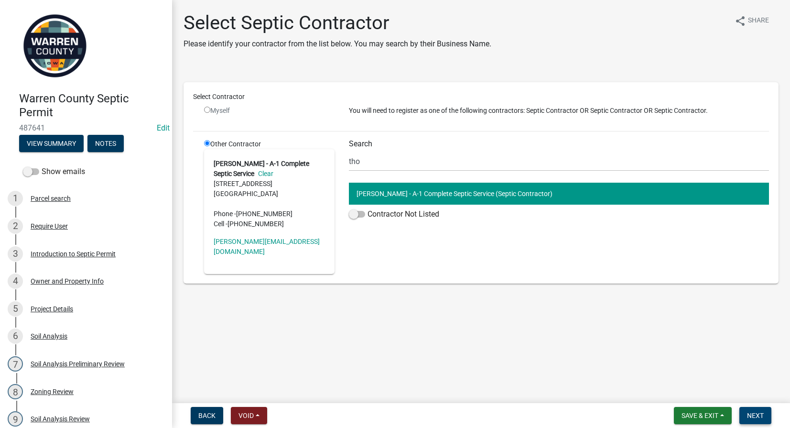
click at [757, 418] on span "Next" at bounding box center [755, 415] width 17 height 8
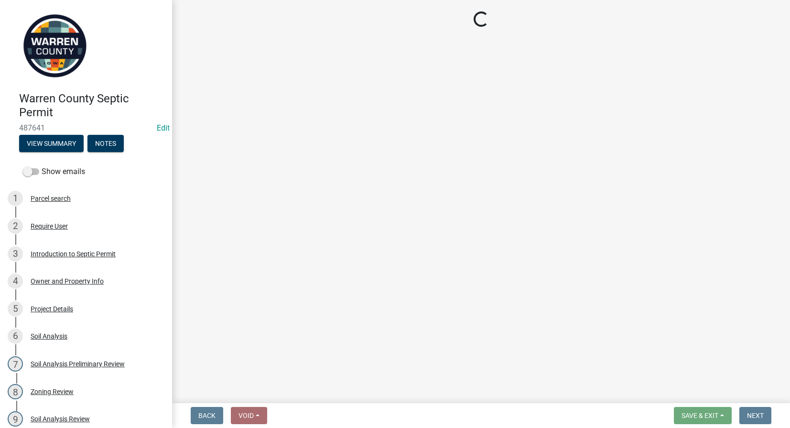
select select "3: 3"
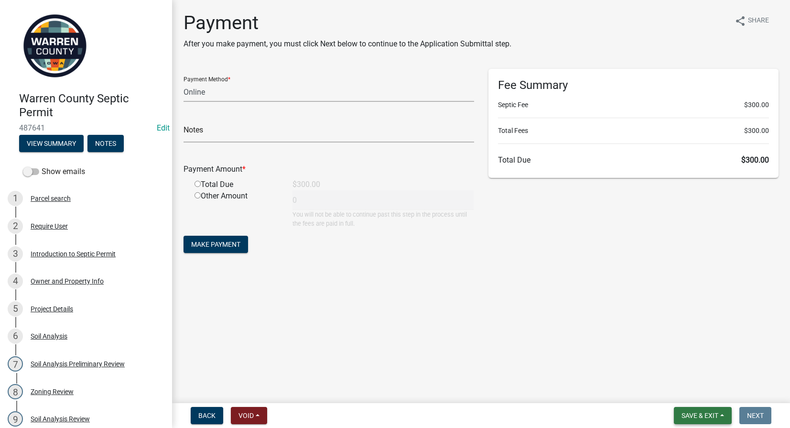
click at [708, 416] on span "Save & Exit" at bounding box center [699, 415] width 37 height 8
click at [706, 389] on button "Save & Exit" at bounding box center [693, 390] width 76 height 23
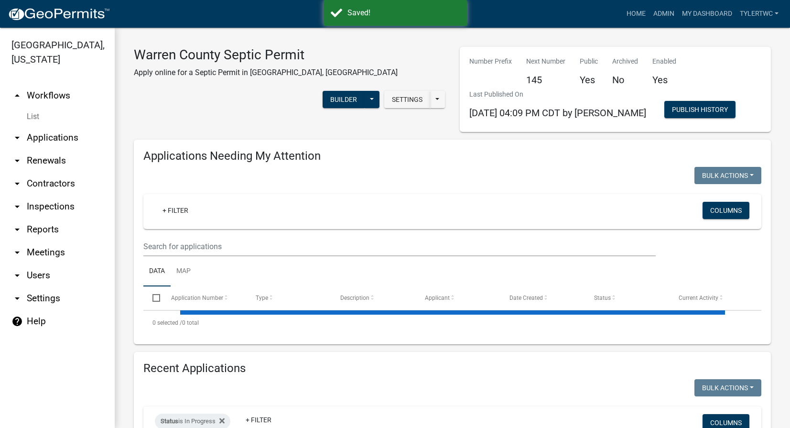
select select "2: 50"
select select "3: 100"
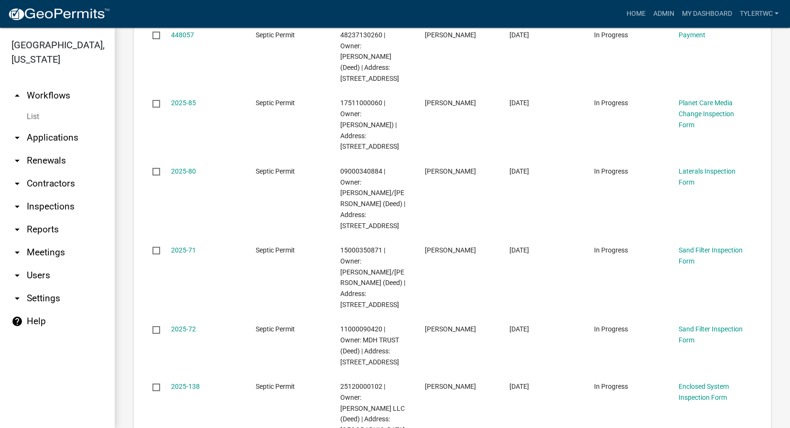
scroll to position [3555, 0]
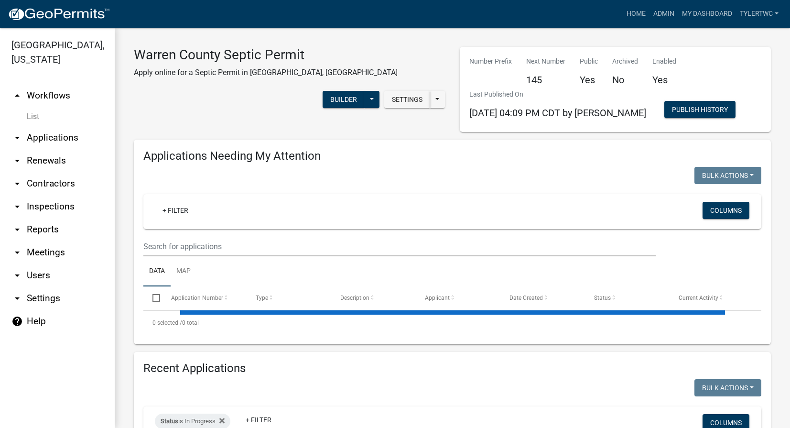
select select "2: 50"
select select "3: 100"
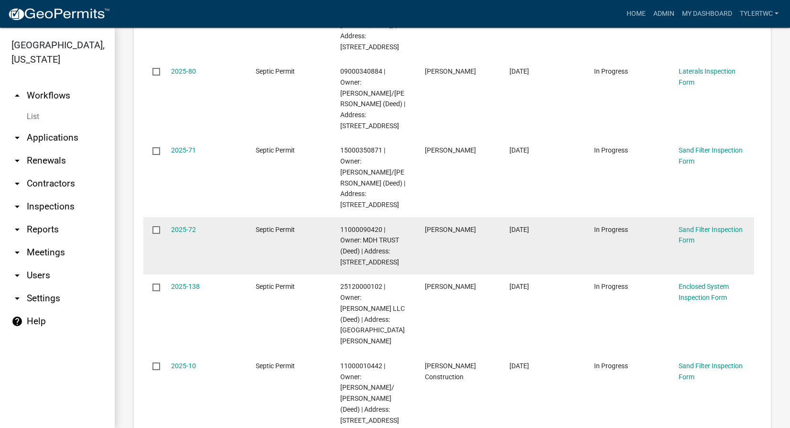
scroll to position [1672, 0]
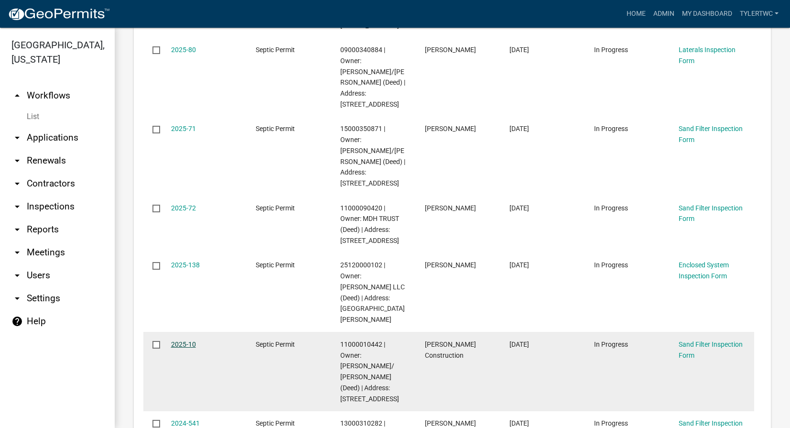
drag, startPoint x: 171, startPoint y: 189, endPoint x: 179, endPoint y: 188, distance: 7.7
click at [171, 340] on link "2025-10" at bounding box center [183, 344] width 25 height 8
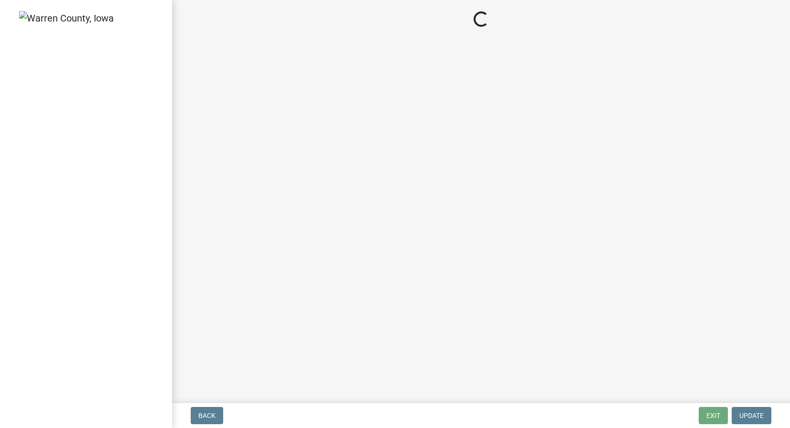
select select "d1e22d4f-68e7-4e9d-8701-604dd084f30f"
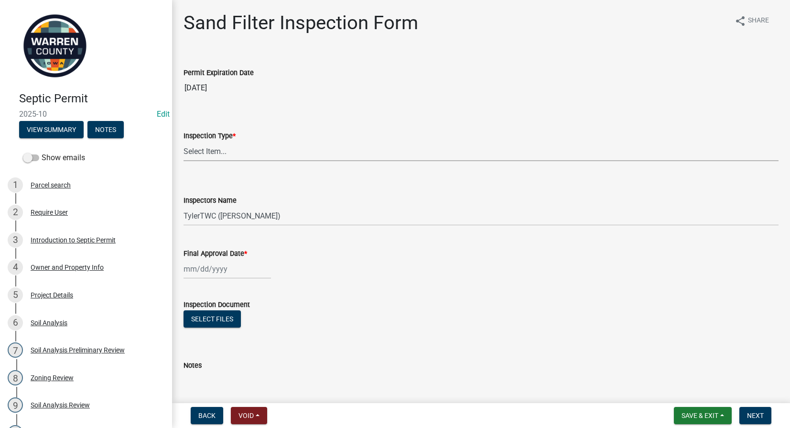
click at [282, 149] on select "Select Item... Sand Filter" at bounding box center [480, 151] width 595 height 20
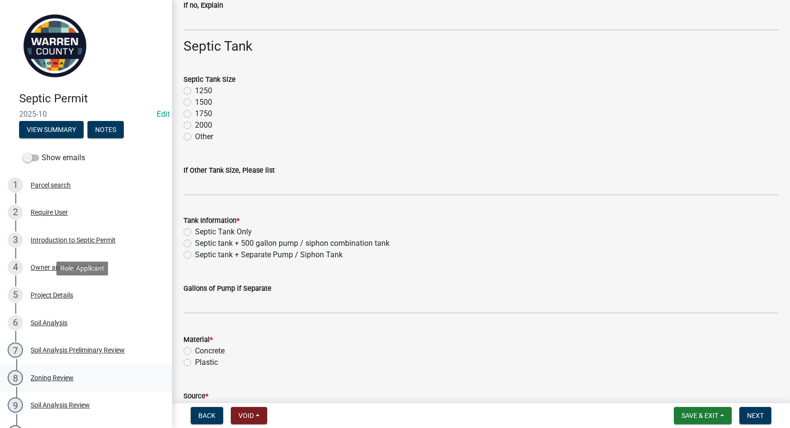
scroll to position [383, 0]
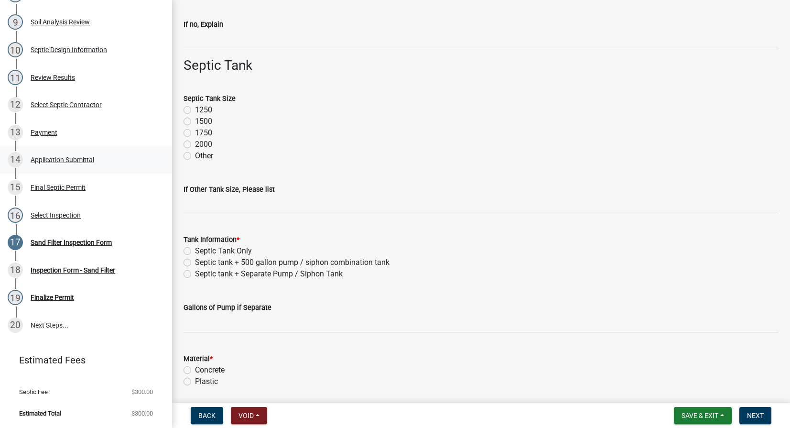
click at [42, 157] on div "Application Submittal" at bounding box center [63, 159] width 64 height 7
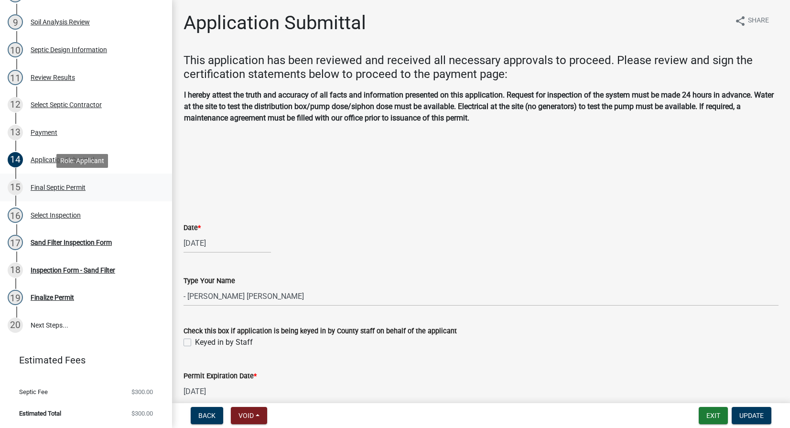
click at [48, 184] on div "Final Septic Permit" at bounding box center [58, 187] width 55 height 7
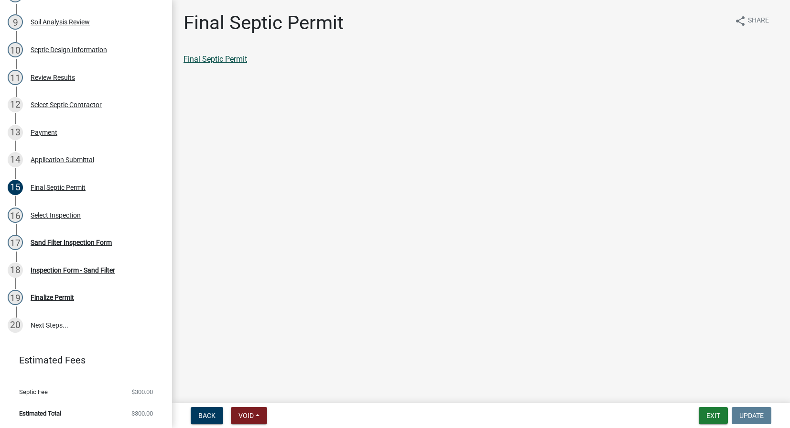
click at [225, 56] on link "Final Septic Permit" at bounding box center [215, 58] width 64 height 9
